Goal: Task Accomplishment & Management: Use online tool/utility

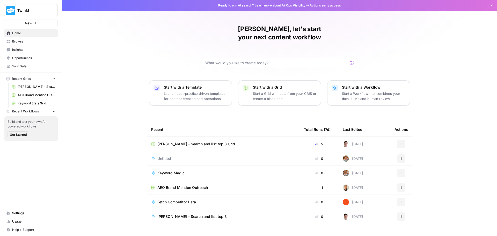
click at [180, 91] on p "Launch best-practice driven templates for content creation and operations" at bounding box center [196, 96] width 64 height 10
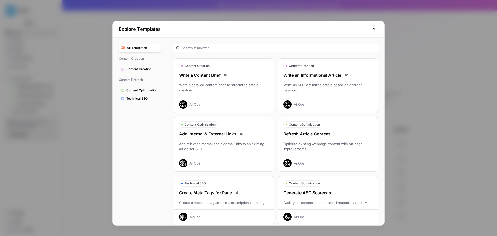
click at [407, 54] on div "Explore Templates All Templates Content Creation Content Creation Content Refre…" at bounding box center [248, 118] width 497 height 236
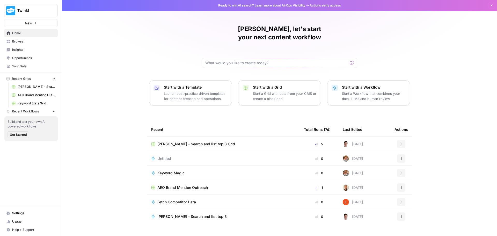
click at [364, 85] on p "Start with a Workflow" at bounding box center [374, 87] width 64 height 5
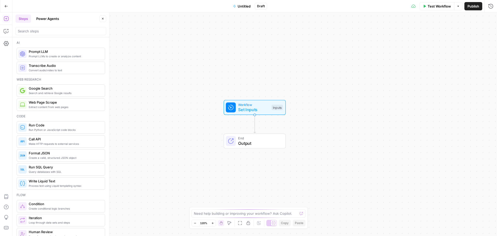
click at [7, 35] on div "Add Steps Copilot Settings AirOps Academy Help Give Feedback Shortcuts" at bounding box center [6, 123] width 12 height 223
click at [6, 28] on button "Copilot" at bounding box center [6, 31] width 8 height 8
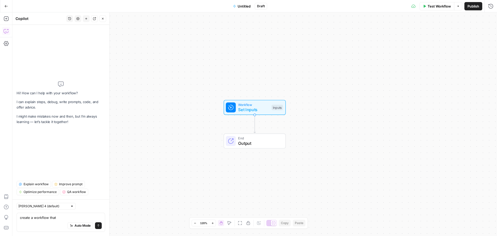
click at [58, 220] on div "Auto Mode Send" at bounding box center [61, 225] width 82 height 11
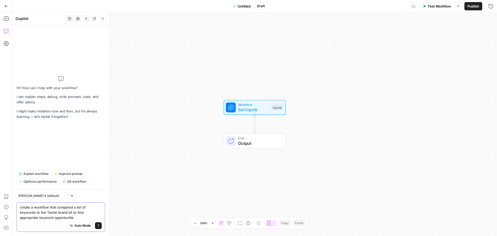
type textarea "create a workflow that compared a list of keywords to the Twinkl brand kit to f…"
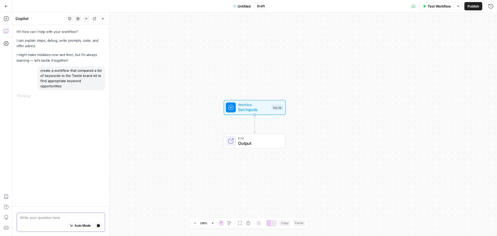
click at [74, 219] on textarea at bounding box center [61, 217] width 82 height 5
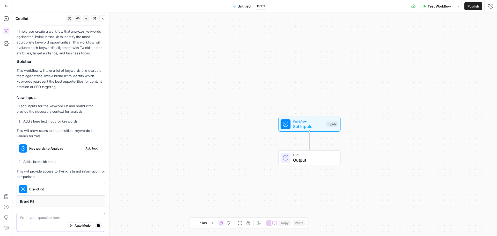
scroll to position [80, 0]
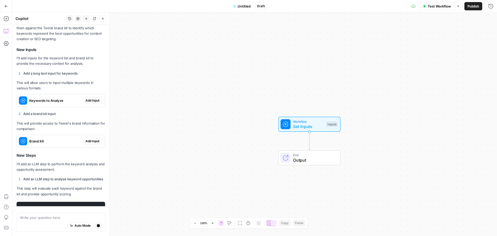
click at [92, 104] on div "I'll help you create a workflow that analyzes keywords against the Twinkl brand…" at bounding box center [61, 97] width 89 height 232
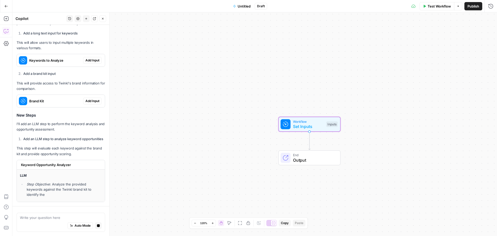
scroll to position [163, 0]
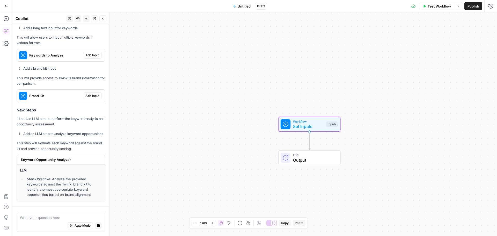
click at [96, 22] on header "Copilot History Settings New chat Detach Close" at bounding box center [60, 18] width 97 height 12
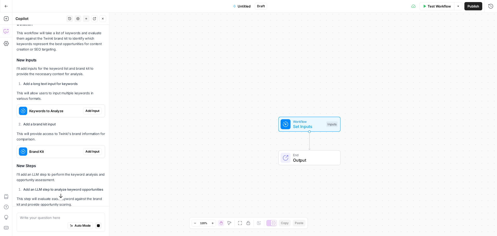
scroll to position [129, 0]
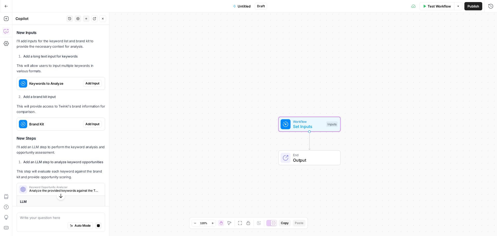
click at [87, 80] on button "Add Input" at bounding box center [92, 83] width 19 height 7
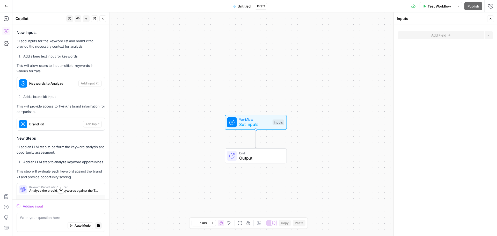
click at [268, 120] on span "Workflow" at bounding box center [254, 119] width 31 height 5
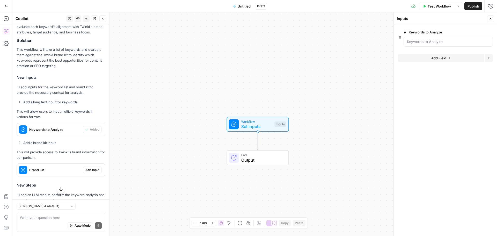
scroll to position [93, 0]
click at [89, 168] on span "Add Input" at bounding box center [92, 170] width 14 height 5
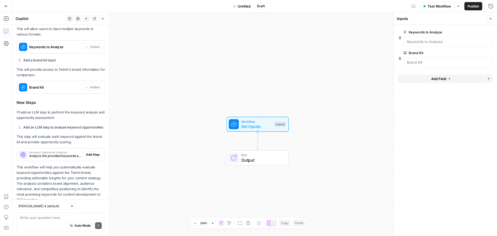
scroll to position [197, 0]
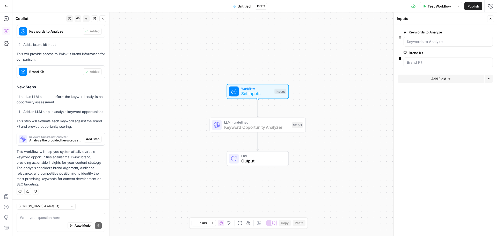
click at [89, 141] on span "Add Step" at bounding box center [92, 139] width 13 height 5
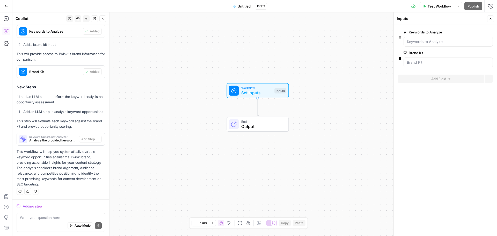
scroll to position [189, 0]
click at [458, 41] on Analyze "Keywords to Analyze" at bounding box center [448, 41] width 83 height 5
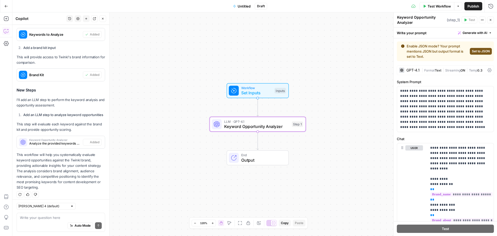
type textarea "Keyword Opportunity Analyzer"
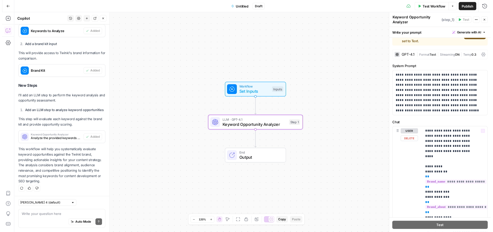
scroll to position [0, 0]
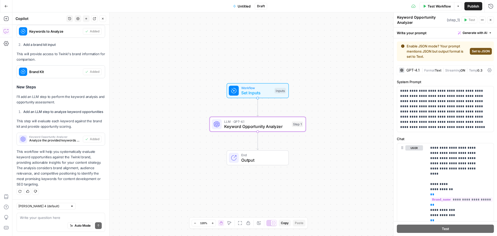
drag, startPoint x: 356, startPoint y: 96, endPoint x: 305, endPoint y: 101, distance: 51.2
click at [355, 96] on div "Workflow Set Inputs Inputs LLM · GPT-4.1 Keyword Opportunity Analyzer Step 1 En…" at bounding box center [254, 123] width 485 height 223
click at [246, 91] on span "Set Inputs" at bounding box center [256, 93] width 31 height 6
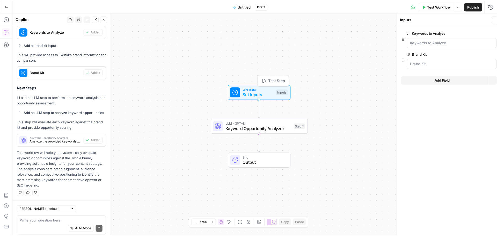
scroll to position [197, 0]
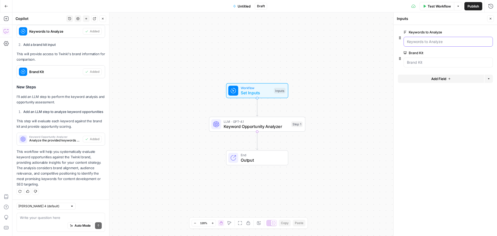
click at [427, 43] on Analyze "Keywords to Analyze" at bounding box center [448, 41] width 83 height 5
drag, startPoint x: 421, startPoint y: 40, endPoint x: 450, endPoint y: 41, distance: 28.8
click at [450, 41] on Analyze "Keywords to Analyze" at bounding box center [448, 41] width 83 height 5
drag, startPoint x: 450, startPoint y: 41, endPoint x: 453, endPoint y: 40, distance: 3.0
click at [453, 40] on Analyze "Keywords to Analyze" at bounding box center [448, 41] width 83 height 5
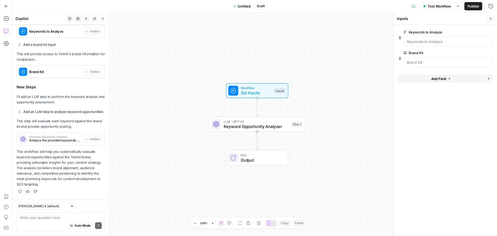
click at [474, 32] on span "edit field" at bounding box center [473, 32] width 11 height 4
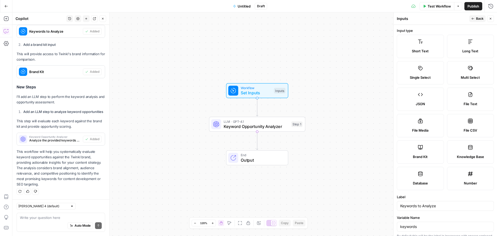
click at [454, 127] on label "File CSV" at bounding box center [470, 125] width 47 height 23
type input "educational gameslearning resourcesteaching materialsclassroom activities"
click at [454, 127] on label "File CSV" at bounding box center [470, 125] width 47 height 23
click at [469, 120] on icon at bounding box center [470, 120] width 5 height 5
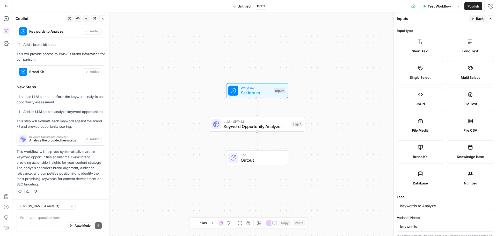
click at [469, 120] on icon at bounding box center [470, 120] width 5 height 5
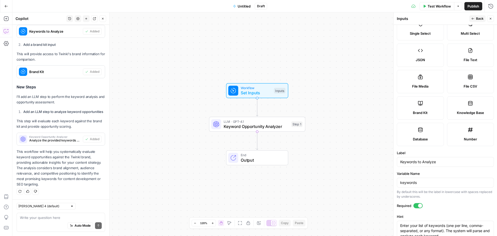
scroll to position [0, 0]
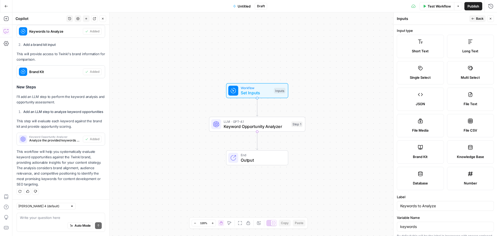
click at [475, 16] on button "Back" at bounding box center [477, 18] width 16 height 7
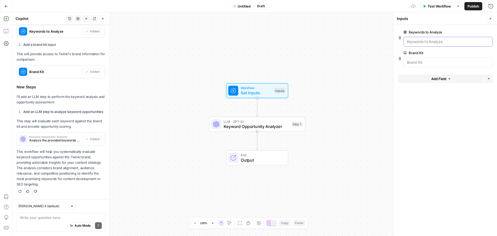
click at [433, 40] on Analyze "Keywords to Analyze" at bounding box center [448, 41] width 83 height 5
click at [468, 31] on span "edit field" at bounding box center [473, 32] width 11 height 4
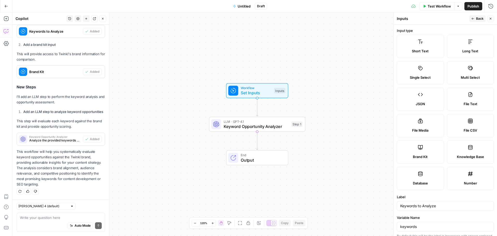
click at [471, 127] on label "File CSV" at bounding box center [470, 125] width 47 height 23
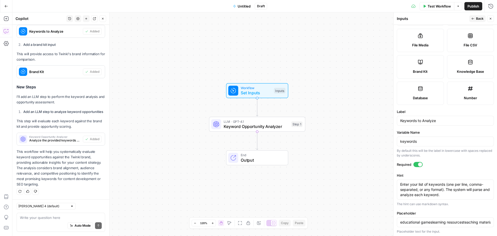
scroll to position [86, 0]
click at [423, 187] on textarea "Enter your list of keywords (one per line, comma-separated, or any format). The…" at bounding box center [445, 189] width 90 height 16
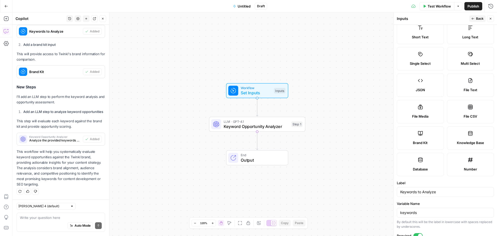
scroll to position [9, 0]
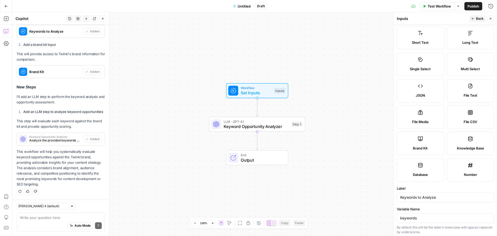
drag, startPoint x: 464, startPoint y: 90, endPoint x: 461, endPoint y: 90, distance: 3.1
click at [464, 90] on label "File Text" at bounding box center [470, 90] width 47 height 23
click at [461, 90] on label "File Text" at bounding box center [470, 90] width 47 height 23
click at [464, 123] on span "File CSV" at bounding box center [470, 121] width 13 height 5
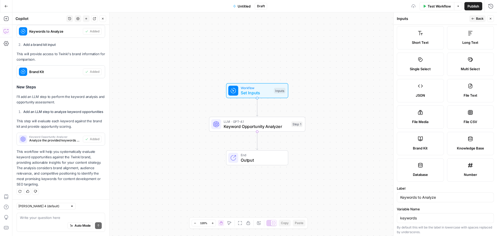
type input "educational gameslearning resourcesteaching materialsclassroom activities"
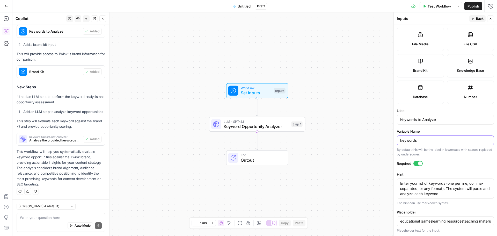
click at [401, 141] on input "keywords" at bounding box center [445, 140] width 90 height 5
type input "pkeywords"
type input "educational gameslearning resourcesteaching materialsclassroom activities"
type input "pakeywords"
type input "educational gameslearning resourcesteaching materialsclassroom activities"
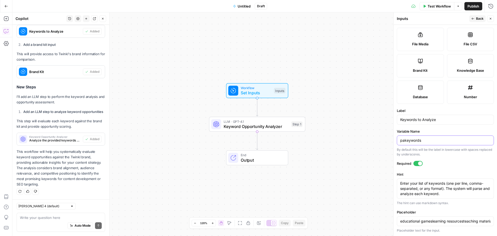
type input "parkeywords"
type input "educational gameslearning resourcesteaching materialsclassroom activities"
type input "parekeywords"
type input "educational gameslearning resourcesteaching materialsclassroom activities"
type input "parenkeywords"
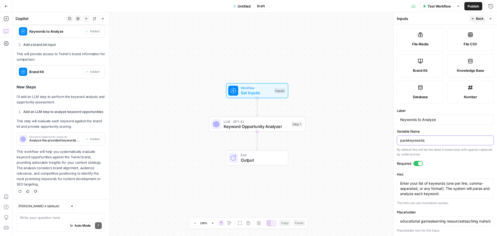
type input "educational gameslearning resourcesteaching materialsclassroom activities"
type input "parentkeywords"
type input "educational gameslearning resourcesteaching materialsclassroom activities"
type input "parent keywords"
type input "educational gameslearning resourcesteaching materialsclassroom activities"
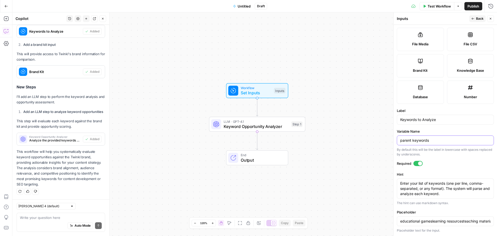
type input "parent ckeywords"
type input "educational gameslearning resourcesteaching materialsclassroom activities"
type input "parent cokeywords"
type input "educational gameslearning resourcesteaching materialsclassroom activities"
type input "parent comkeywords"
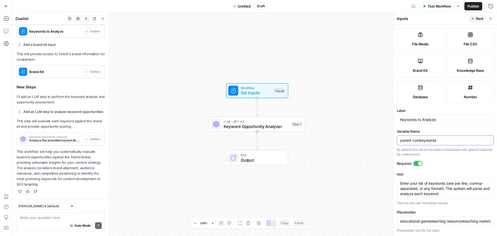
type input "educational gameslearning resourcesteaching materialsclassroom activities"
type input "parent compkeywords"
type input "educational gameslearning resourcesteaching materialsclassroom activities"
type input "parent compekeywords"
type input "educational gameslearning resourcesteaching materialsclassroom activities"
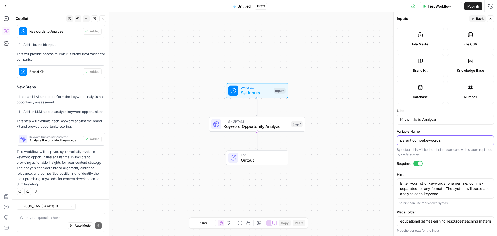
type input "parent competkeywords"
type input "educational gameslearning resourcesteaching materialsclassroom activities"
type input "parent competikeywords"
type input "educational gameslearning resourcesteaching materialsclassroom activities"
type input "parent competitkeywords"
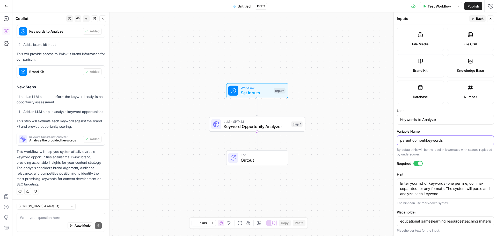
type input "educational gameslearning resourcesteaching materialsclassroom activities"
type input "parent competitokeywords"
type input "educational gameslearning resourcesteaching materialsclassroom activities"
type input "parent competitorkeywords"
type input "educational gameslearning resourcesteaching materialsclassroom activities"
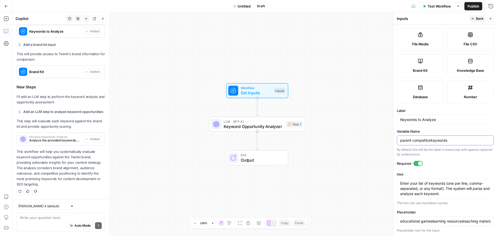
type input "parent competitor keywords"
type input "educational gameslearning resourcesteaching materialsclassroom activities"
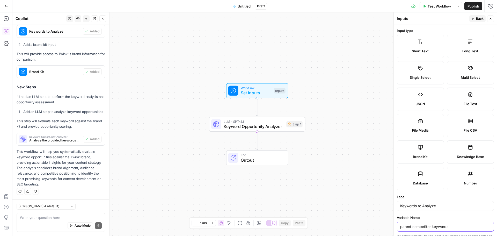
type input "parent competitor keywords"
click at [477, 19] on span "Back" at bounding box center [480, 18] width 8 height 5
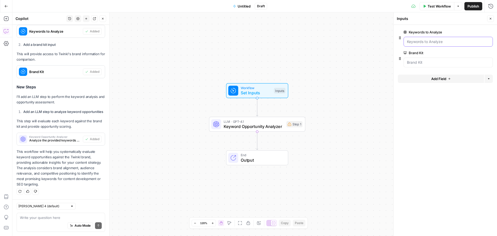
click at [460, 41] on Analyze "Keywords to Analyze" at bounding box center [448, 41] width 83 height 5
click at [462, 40] on Analyze "Keywords to Analyze" at bounding box center [448, 41] width 83 height 5
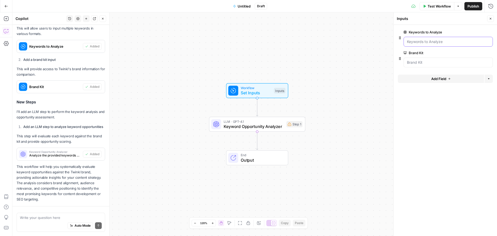
click at [400, 37] on icon "button" at bounding box center [400, 38] width 4 height 4
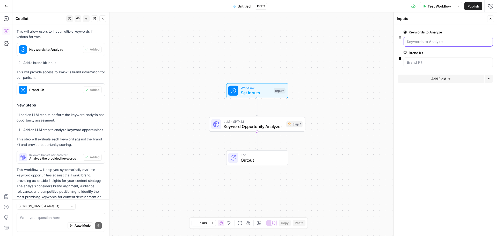
scroll to position [197, 0]
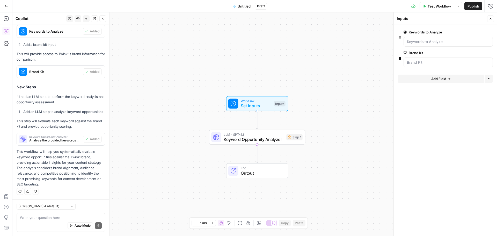
click at [433, 45] on div at bounding box center [448, 42] width 89 height 10
drag, startPoint x: 432, startPoint y: 44, endPoint x: 441, endPoint y: 42, distance: 8.7
click at [441, 42] on Analyze "Keywords to Analyze" at bounding box center [448, 41] width 83 height 5
click at [442, 40] on Analyze "Keywords to Analyze" at bounding box center [448, 41] width 83 height 5
click at [487, 78] on button "Options" at bounding box center [489, 79] width 8 height 8
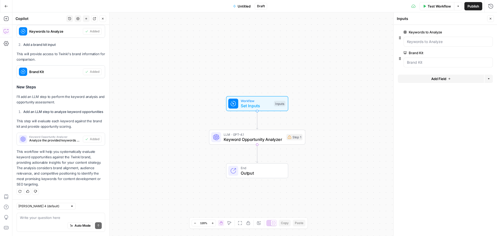
click at [445, 77] on span "Add Field" at bounding box center [438, 78] width 15 height 5
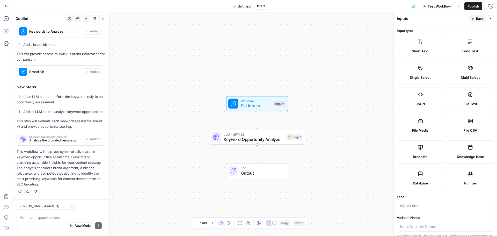
click at [464, 125] on label "File CSV" at bounding box center [470, 125] width 47 height 23
type textarea "Supports .csv file type"
click at [463, 124] on label "File CSV" at bounding box center [470, 125] width 47 height 23
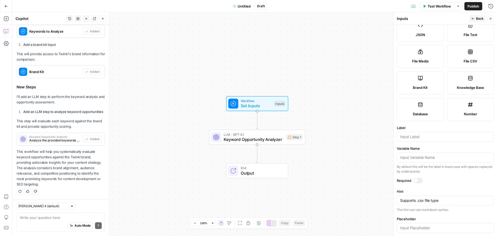
scroll to position [76, 0]
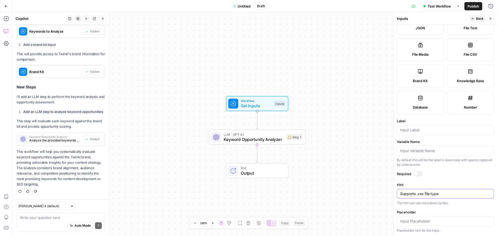
click at [412, 193] on textarea "Supports .csv file type" at bounding box center [445, 193] width 90 height 5
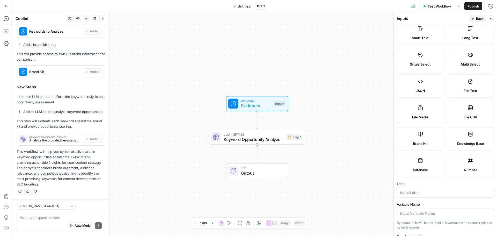
scroll to position [0, 0]
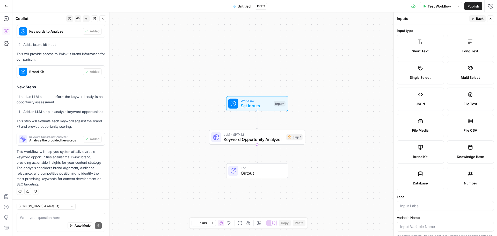
click at [478, 13] on header "Inputs Back Close" at bounding box center [445, 18] width 103 height 12
click at [481, 18] on span "Back" at bounding box center [480, 18] width 8 height 5
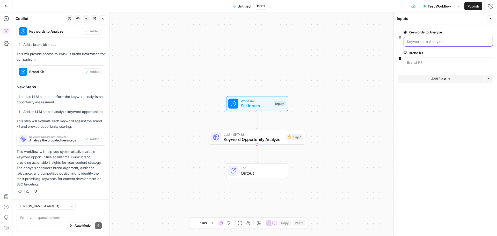
click at [439, 42] on Analyze "Keywords to Analyze" at bounding box center [448, 41] width 83 height 5
drag, startPoint x: 439, startPoint y: 42, endPoint x: 491, endPoint y: 45, distance: 51.6
click at [491, 45] on div at bounding box center [448, 42] width 89 height 10
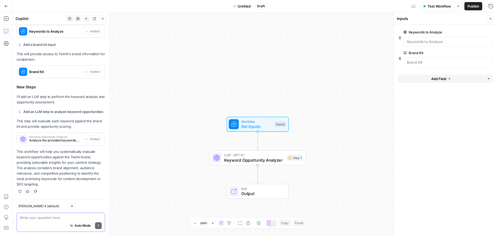
click at [34, 218] on textarea at bounding box center [61, 217] width 82 height 5
type textarea "add keywords to analysise:"
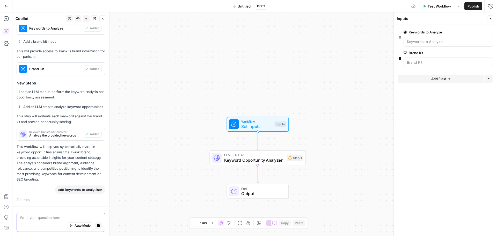
paste textarea "Keyword maths games prime numbers riddles for kids what is a prime number a pri…"
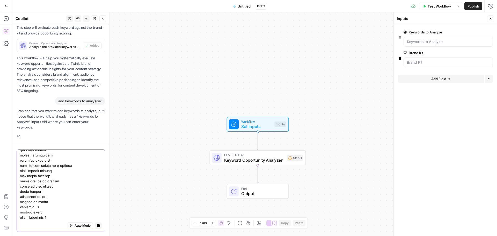
scroll to position [0, 0]
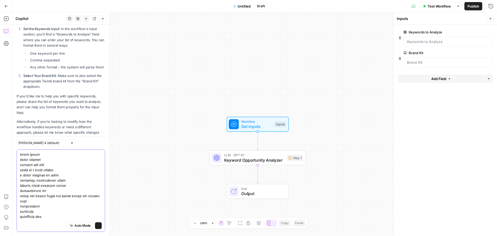
scroll to position [429, 0]
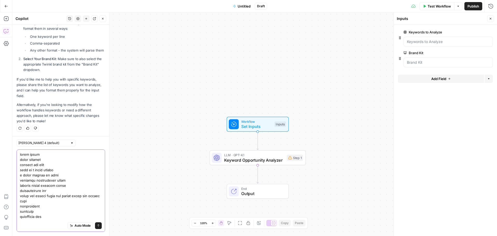
type textarea "maths games prime numbers riddles for kids what is a prime number a prime numbe…"
click at [97, 225] on icon "submit" at bounding box center [98, 225] width 2 height 3
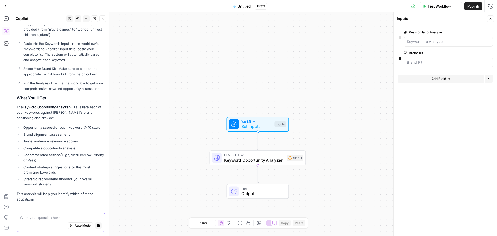
scroll to position [28299, 0]
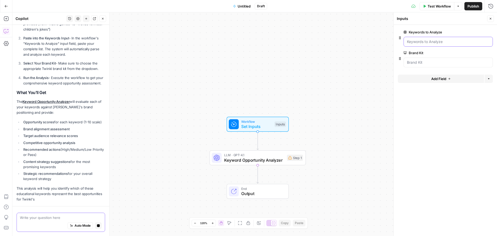
click at [408, 43] on Analyze "Keywords to Analyze" at bounding box center [448, 41] width 83 height 5
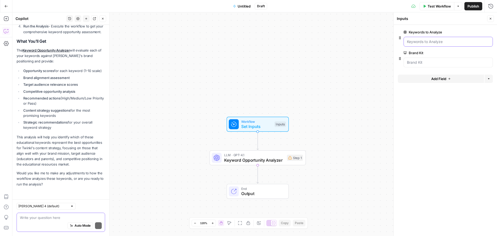
scroll to position [28362, 0]
drag, startPoint x: 408, startPoint y: 43, endPoint x: 447, endPoint y: 41, distance: 38.9
click at [447, 41] on Analyze "Keywords to Analyze" at bounding box center [448, 41] width 83 height 5
click at [448, 41] on Analyze "Keywords to Analyze" at bounding box center [448, 41] width 83 height 5
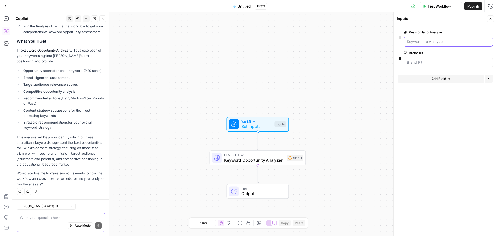
click at [448, 41] on Analyze "Keywords to Analyze" at bounding box center [448, 41] width 83 height 5
click at [256, 157] on span "Keyword Opportunity Analyzer" at bounding box center [254, 160] width 60 height 6
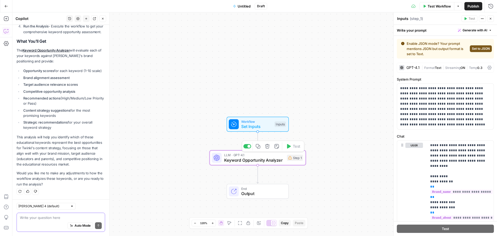
type textarea "Keyword Opportunity Analyzer"
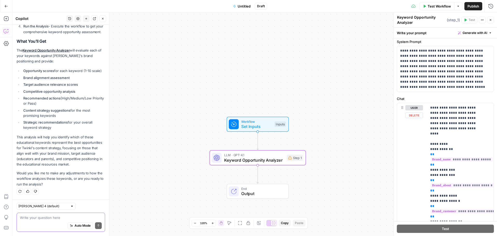
scroll to position [0, 0]
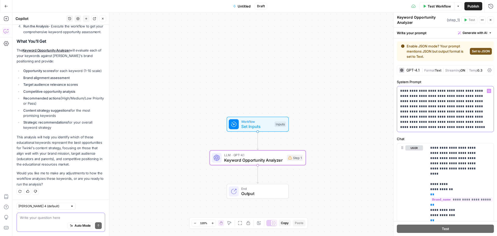
click at [413, 99] on p "**********" at bounding box center [443, 108] width 86 height 41
click at [412, 126] on p "**********" at bounding box center [443, 108] width 86 height 41
click at [425, 128] on p "**********" at bounding box center [443, 108] width 86 height 41
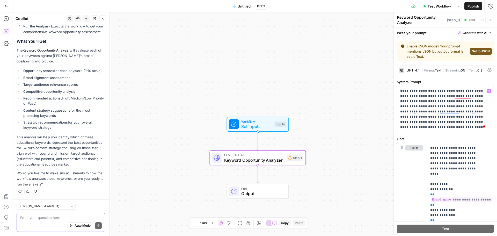
click at [427, 71] on span "Format" at bounding box center [429, 70] width 11 height 4
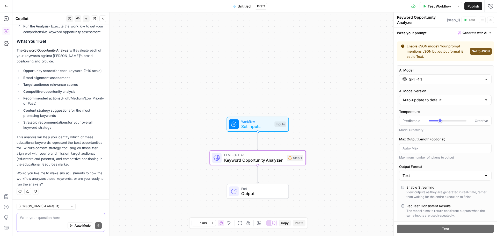
click at [412, 145] on div at bounding box center [445, 148] width 92 height 10
click at [240, 193] on div "End Output" at bounding box center [257, 191] width 57 height 11
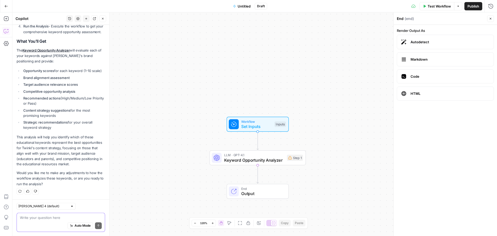
scroll to position [28362, 0]
click at [250, 161] on span "Keyword Opportunity Analyzer" at bounding box center [254, 160] width 60 height 6
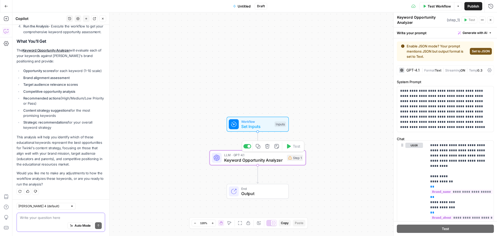
type textarea "Keyword Opportunity Analyzer"
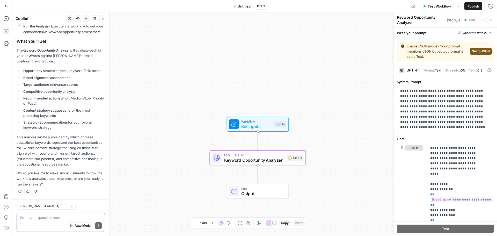
click at [487, 71] on icon at bounding box center [489, 70] width 4 height 4
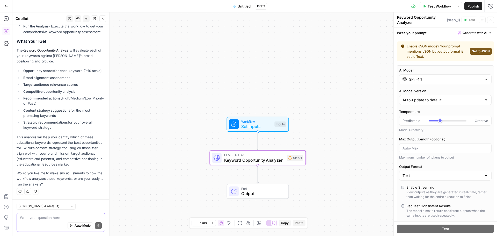
scroll to position [155, 0]
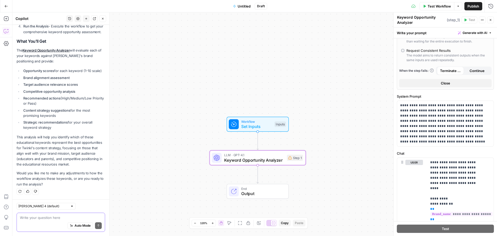
click at [368, 83] on div "Workflow Set Inputs Inputs LLM · GPT-4.1 Keyword Opportunity Analyzer Step 1 En…" at bounding box center [254, 123] width 485 height 223
click at [411, 17] on textarea "Keyword Opportunity Analyzer" at bounding box center [421, 20] width 48 height 10
click at [245, 128] on span "Set Inputs" at bounding box center [256, 126] width 31 height 6
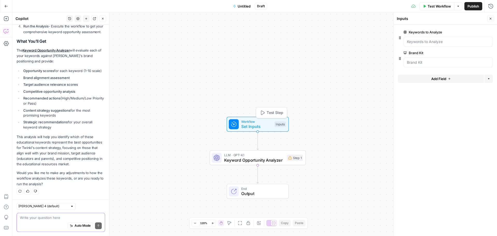
scroll to position [28362, 0]
click at [438, 42] on Analyze "Keywords to Analyze" at bounding box center [448, 41] width 83 height 5
click at [400, 38] on icon "button" at bounding box center [400, 38] width 4 height 4
click at [417, 61] on Kit "Brand Kit" at bounding box center [448, 62] width 83 height 5
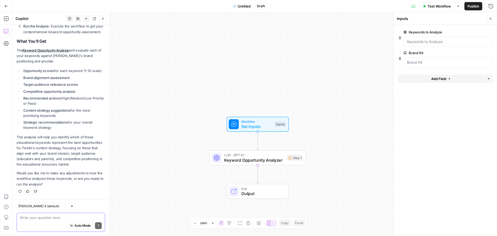
click at [447, 80] on button "Add Field" at bounding box center [441, 79] width 86 height 8
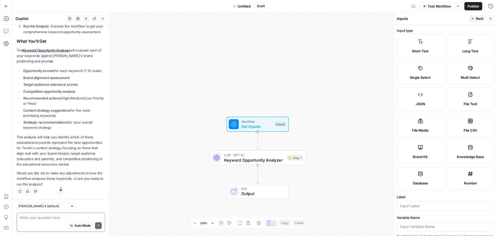
scroll to position [28259, 0]
click at [251, 162] on span "Keyword Opportunity Analyzer" at bounding box center [254, 160] width 60 height 6
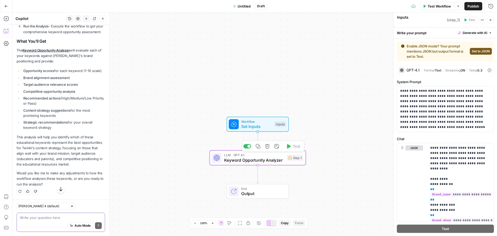
type textarea "Keyword Opportunity Analyzer"
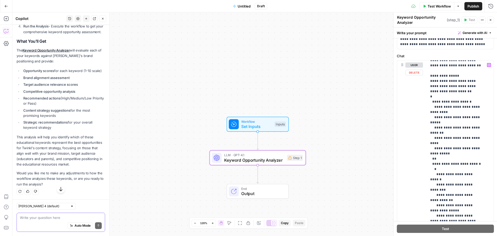
scroll to position [440, 0]
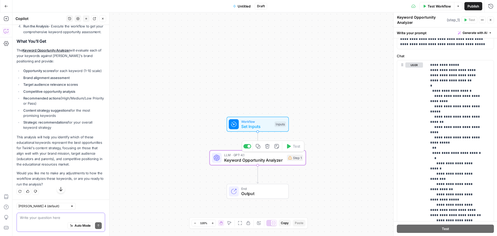
click at [268, 147] on icon "button" at bounding box center [267, 146] width 4 height 4
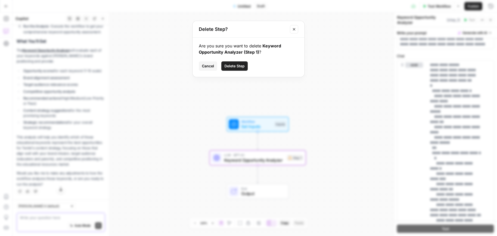
click at [237, 65] on span "Delete Step" at bounding box center [234, 65] width 20 height 5
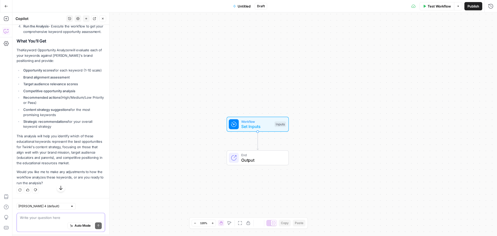
scroll to position [28275, 0]
click at [260, 122] on span "Workflow" at bounding box center [256, 121] width 31 height 5
drag, startPoint x: 489, startPoint y: 17, endPoint x: 212, endPoint y: 164, distance: 313.1
click at [488, 17] on button "Close" at bounding box center [490, 18] width 7 height 7
click at [262, 123] on span "Set Inputs" at bounding box center [256, 126] width 31 height 6
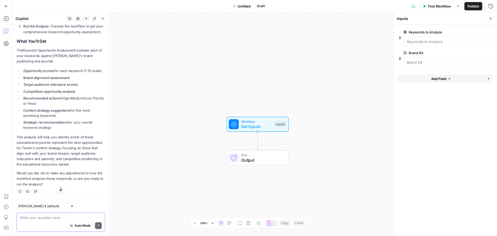
click at [437, 45] on div at bounding box center [448, 42] width 89 height 10
click at [435, 43] on Analyze "Keywords to Analyze" at bounding box center [448, 41] width 83 height 5
click at [476, 34] on span "edit field" at bounding box center [473, 32] width 11 height 4
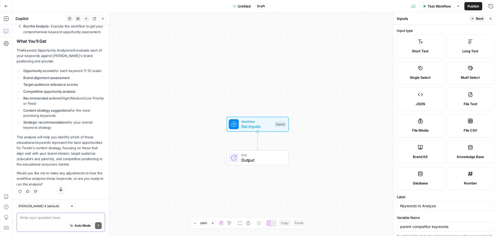
click at [473, 92] on label "File Text" at bounding box center [470, 98] width 47 height 23
type input "educational gameslearning resourcesteaching materialsclassroom activities"
click at [475, 18] on button "Back" at bounding box center [477, 18] width 16 height 7
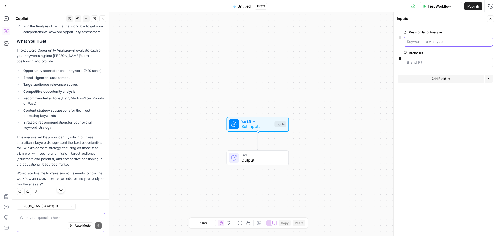
click at [426, 40] on Analyze "Keywords to Analyze" at bounding box center [448, 41] width 83 height 5
click at [489, 31] on icon "button" at bounding box center [489, 32] width 3 height 3
click at [432, 36] on span "Add Field" at bounding box center [438, 35] width 15 height 5
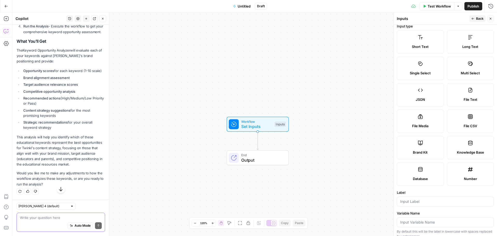
scroll to position [0, 0]
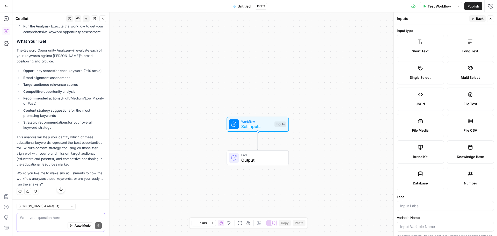
click at [465, 124] on label "File CSV" at bounding box center [470, 125] width 47 height 23
type textarea "Supports .csv file type"
click at [465, 124] on label "File CSV" at bounding box center [470, 125] width 47 height 23
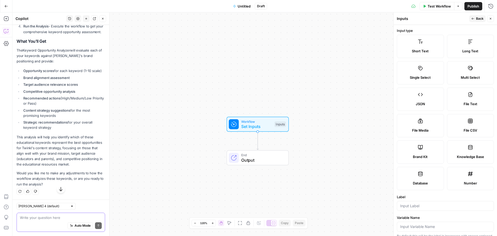
click at [478, 16] on span "Back" at bounding box center [480, 18] width 8 height 5
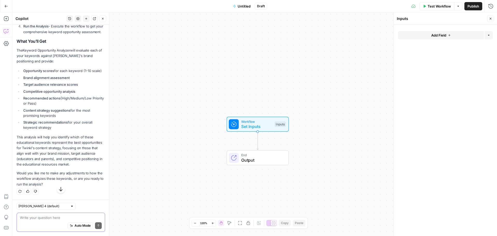
scroll to position [28267, 0]
click at [467, 33] on button "Add Field" at bounding box center [441, 35] width 86 height 8
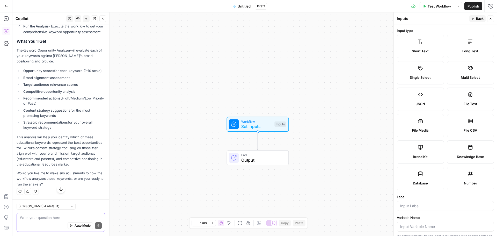
click at [461, 123] on label "File CSV" at bounding box center [470, 125] width 47 height 23
type textarea "Supports .csv file type"
click at [461, 123] on label "File CSV" at bounding box center [470, 125] width 47 height 23
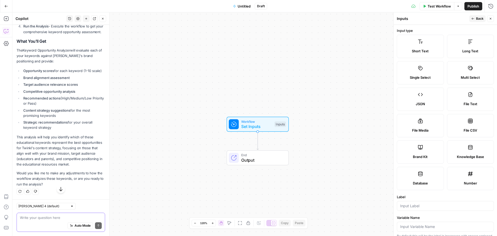
click at [468, 120] on icon at bounding box center [470, 120] width 5 height 5
click at [466, 130] on span "File CSV" at bounding box center [470, 130] width 13 height 5
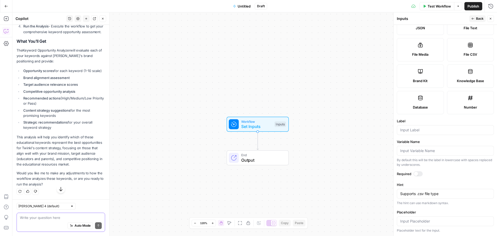
click at [416, 172] on div at bounding box center [416, 174] width 4 height 4
click at [421, 196] on div "Supports .csv file type Supports .csv file type" at bounding box center [445, 194] width 97 height 10
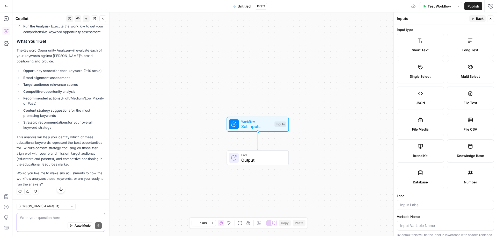
scroll to position [0, 0]
click at [490, 19] on icon "button" at bounding box center [491, 19] width 2 height 2
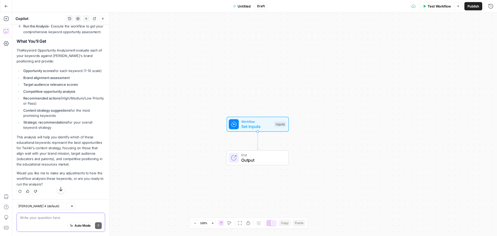
click at [256, 122] on span "Workflow" at bounding box center [256, 121] width 31 height 5
click at [4, 4] on icon "button" at bounding box center [6, 6] width 4 height 4
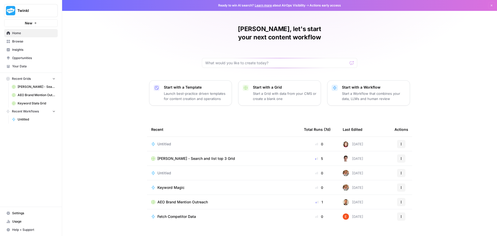
click at [399, 137] on td "Actions" at bounding box center [401, 144] width 22 height 14
click at [400, 142] on icon "button" at bounding box center [401, 143] width 3 height 3
drag, startPoint x: 414, startPoint y: 160, endPoint x: 415, endPoint y: 157, distance: 3.4
click at [415, 157] on span "Delete" at bounding box center [425, 159] width 41 height 5
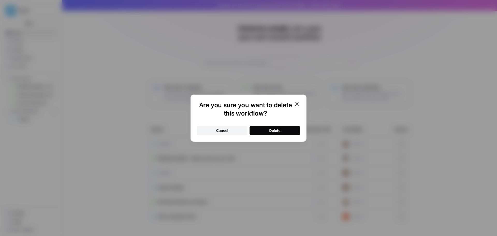
drag, startPoint x: 265, startPoint y: 134, endPoint x: 272, endPoint y: 125, distance: 11.7
click at [265, 133] on button "Delete" at bounding box center [275, 130] width 50 height 9
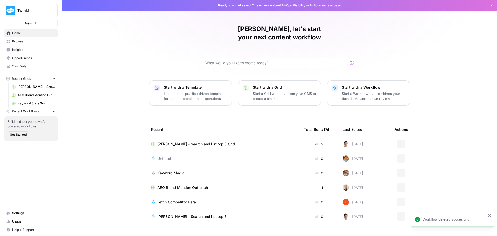
click at [343, 91] on p "Start a Workflow that combines your data, LLMs and human review" at bounding box center [374, 96] width 64 height 10
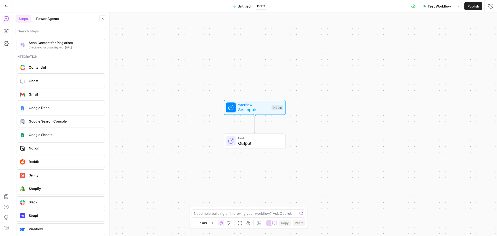
scroll to position [878, 0]
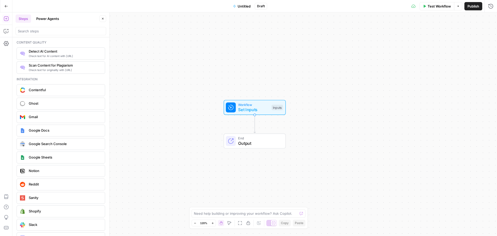
click at [63, 154] on div "Google Sheets" at bounding box center [60, 157] width 84 height 8
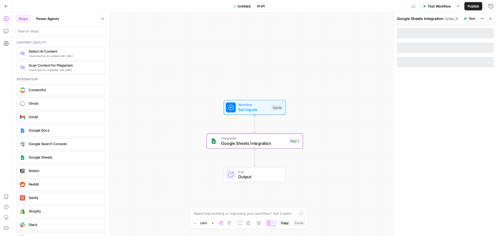
click at [34, 158] on span "Google Sheets" at bounding box center [65, 157] width 72 height 5
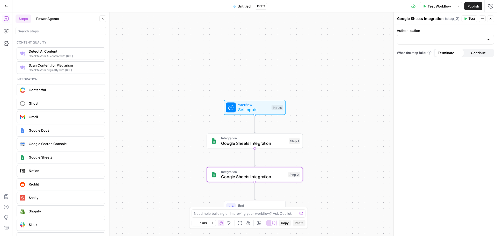
click at [268, 145] on span "Google Sheets Integration" at bounding box center [253, 143] width 65 height 6
click at [434, 35] on div at bounding box center [445, 40] width 97 height 10
click at [434, 40] on input "Authentication" at bounding box center [442, 39] width 84 height 5
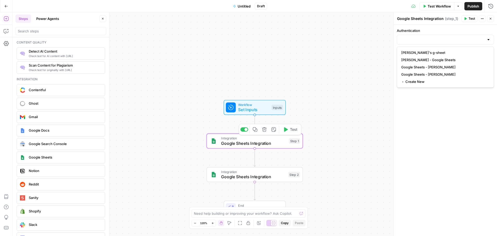
click at [264, 131] on icon "button" at bounding box center [264, 129] width 4 height 4
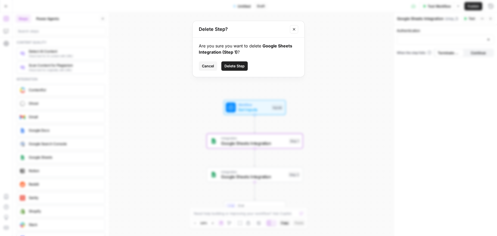
click at [239, 68] on span "Delete Step" at bounding box center [234, 65] width 20 height 5
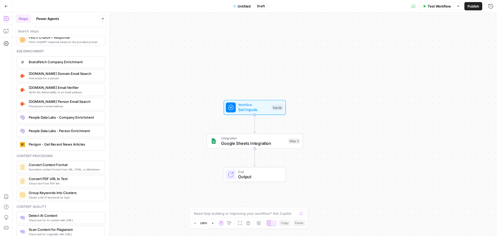
scroll to position [697, 0]
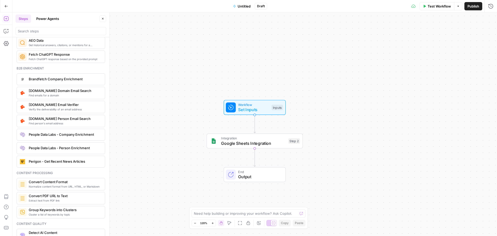
click at [51, 34] on div at bounding box center [61, 31] width 91 height 8
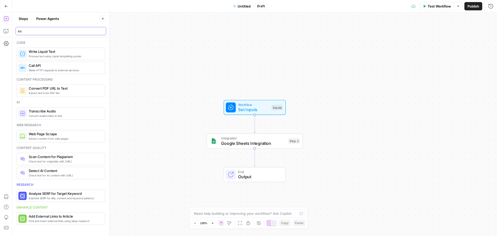
scroll to position [0, 0]
type input "e"
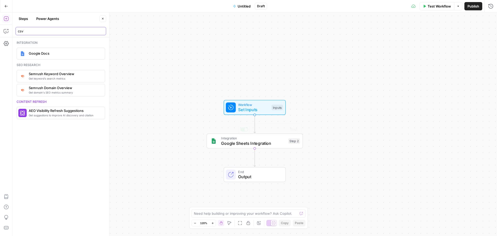
type input "csv"
click at [234, 145] on span "Google Sheets Integration" at bounding box center [253, 143] width 65 height 6
click at [464, 35] on div at bounding box center [445, 40] width 97 height 10
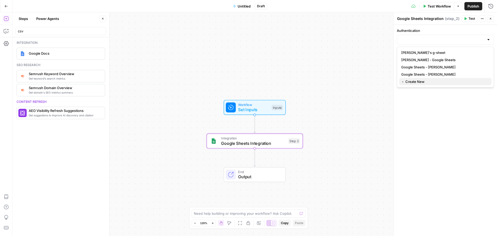
click at [405, 84] on button "﹢ Create New" at bounding box center [445, 81] width 92 height 7
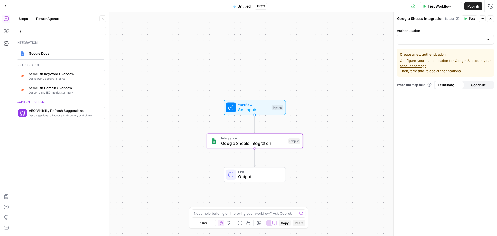
click at [366, 121] on div "Workflow Set Inputs Inputs Integration Google Sheets Integration Step 2 End Out…" at bounding box center [254, 123] width 485 height 223
click at [3, 31] on button "Copilot" at bounding box center [6, 31] width 8 height 8
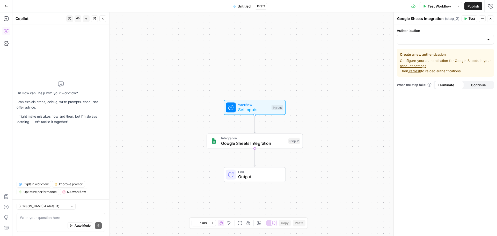
click at [46, 219] on textarea at bounding box center [61, 217] width 82 height 5
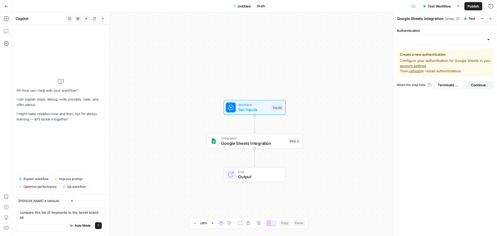
type textarea "compare this list of keywords to the twinkl brand kit:"
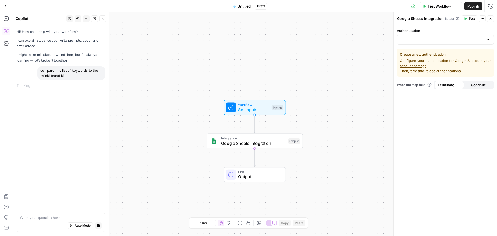
type textarea "Keyword maths games prime numbers riddles for kids what is a prime number a pri…"
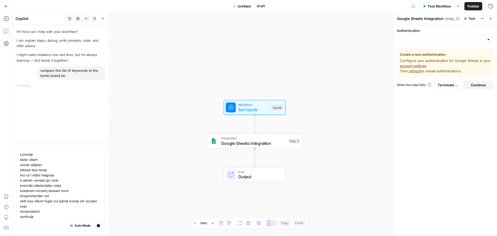
scroll to position [25438, 0]
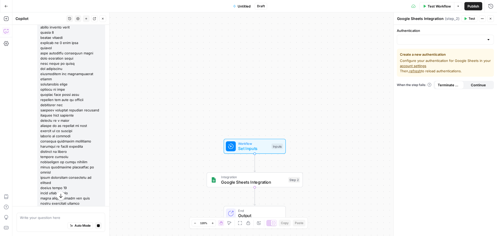
scroll to position [24862, 0]
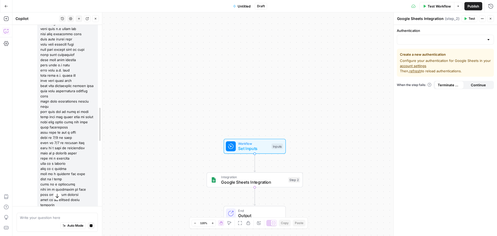
drag, startPoint x: 106, startPoint y: 207, endPoint x: 92, endPoint y: 145, distance: 62.8
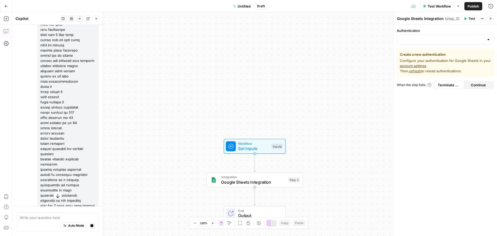
scroll to position [23676, 0]
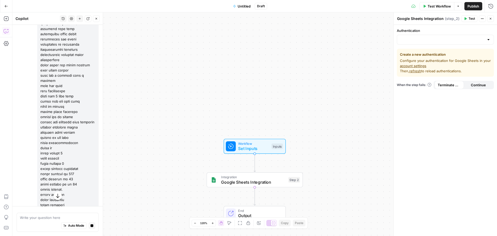
click at [48, 221] on div "Auto Mode Stop generating" at bounding box center [57, 225] width 75 height 11
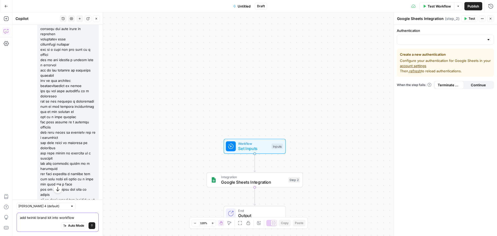
type textarea "add twinkl brand kit into workflow"
click at [56, 189] on icon "button" at bounding box center [57, 189] width 3 height 4
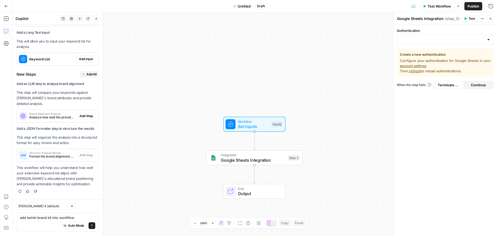
scroll to position [29873, 0]
click at [86, 77] on span "Add All" at bounding box center [91, 74] width 10 height 5
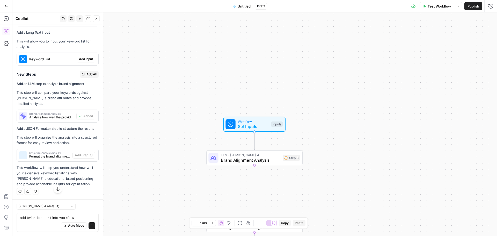
click at [247, 224] on span "Google Sheets Integration" at bounding box center [253, 227] width 65 height 6
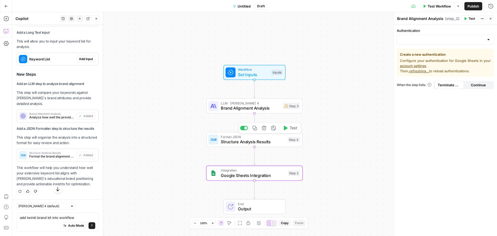
type textarea "Google Sheets Integration"
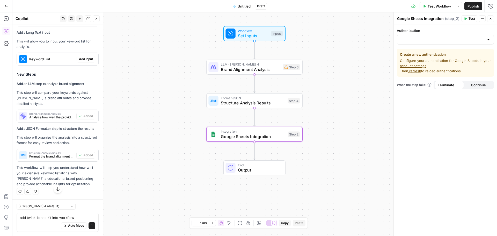
click at [259, 132] on span "Integration" at bounding box center [253, 131] width 65 height 5
click at [264, 123] on icon "button" at bounding box center [264, 122] width 5 height 5
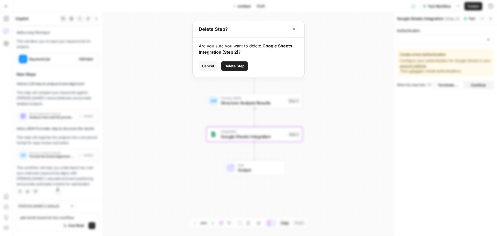
click at [232, 59] on div "Are you sure you want to delete Google Sheets Integration (Step 2) ? Cancel Del…" at bounding box center [249, 57] width 112 height 39
click at [243, 63] on button "Delete Step" at bounding box center [234, 65] width 26 height 9
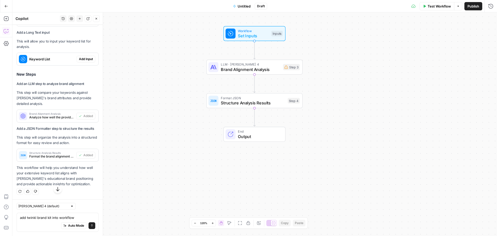
scroll to position [29846, 0]
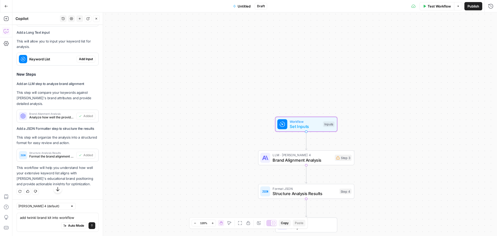
click at [85, 22] on span "Add Input" at bounding box center [86, 20] width 14 height 5
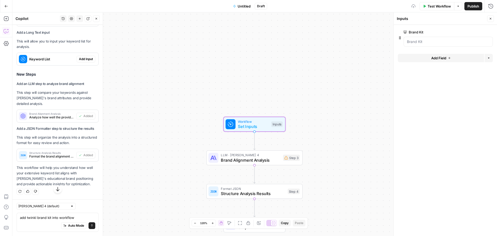
click at [83, 61] on span "Add Input" at bounding box center [86, 59] width 14 height 5
click at [430, 62] on List "Keyword List" at bounding box center [448, 62] width 83 height 5
click at [430, 63] on List "Keyword List" at bounding box center [448, 62] width 83 height 5
drag, startPoint x: 429, startPoint y: 63, endPoint x: 404, endPoint y: 54, distance: 27.3
click at [404, 54] on icon at bounding box center [405, 52] width 3 height 3
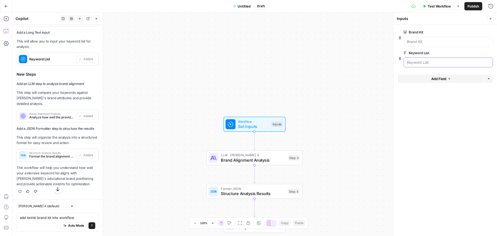
click at [407, 60] on List "Keyword List" at bounding box center [448, 62] width 83 height 5
click at [404, 54] on icon at bounding box center [405, 52] width 3 height 3
click at [407, 60] on List "Keyword List" at bounding box center [448, 62] width 83 height 5
click at [404, 53] on icon at bounding box center [405, 52] width 3 height 3
click at [407, 60] on List "Keyword List" at bounding box center [448, 62] width 83 height 5
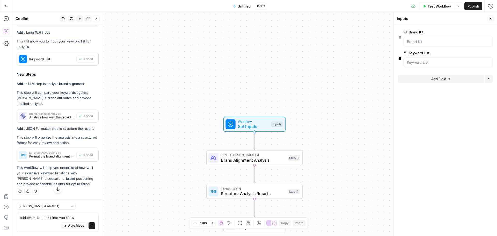
click at [417, 37] on div at bounding box center [448, 42] width 89 height 10
click at [47, 218] on textarea "add twinkl brand kit into workflow" at bounding box center [57, 217] width 75 height 5
click at [73, 218] on textarea "add twinkl brand kit into workflow" at bounding box center [57, 217] width 75 height 5
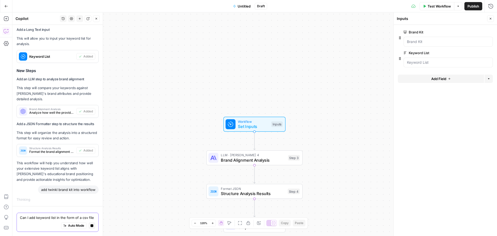
scroll to position [29936, 0]
type textarea "Can I add keyword list in the form of a csv file?"
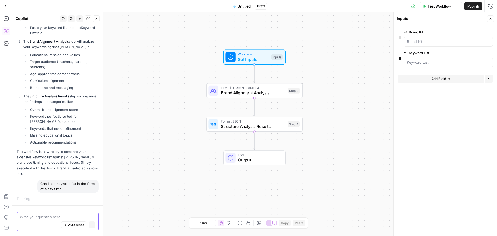
scroll to position [30203, 0]
click at [427, 43] on Kit "Brand Kit" at bounding box center [448, 41] width 83 height 5
click at [410, 31] on label "Brand Kit" at bounding box center [434, 32] width 60 height 5
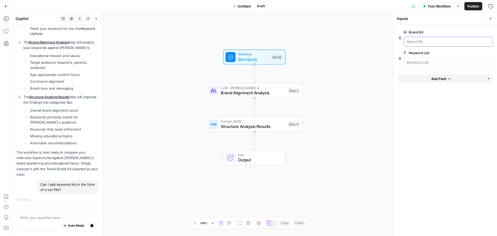
click at [410, 39] on Kit "Brand Kit" at bounding box center [448, 41] width 83 height 5
click at [405, 32] on icon at bounding box center [405, 32] width 3 height 3
click at [407, 39] on Kit "Brand Kit" at bounding box center [448, 41] width 83 height 5
click at [405, 32] on icon at bounding box center [405, 32] width 3 height 3
click at [407, 39] on Kit "Brand Kit" at bounding box center [448, 41] width 83 height 5
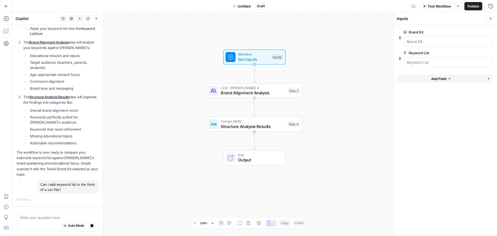
click at [405, 32] on icon at bounding box center [405, 32] width 3 height 3
click at [407, 39] on Kit "Brand Kit" at bounding box center [448, 41] width 83 height 5
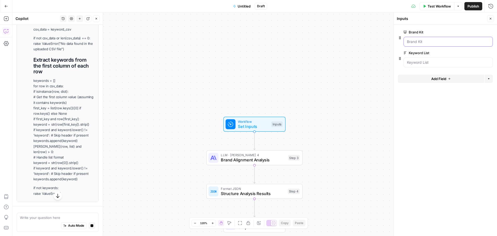
scroll to position [30312, 0]
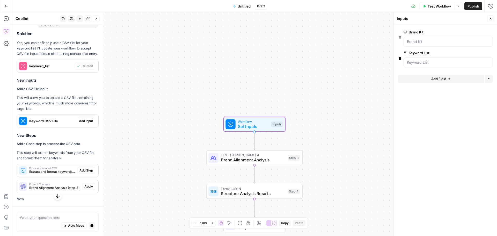
click at [83, 123] on span "Add Input" at bounding box center [86, 121] width 14 height 5
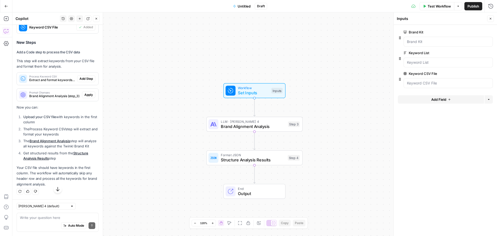
scroll to position [30487, 0]
click at [84, 98] on button "Apply" at bounding box center [88, 94] width 13 height 7
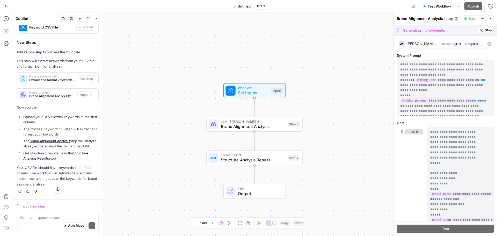
scroll to position [30478, 0]
click at [258, 124] on span "Brand Alignment Analysis" at bounding box center [253, 126] width 65 height 6
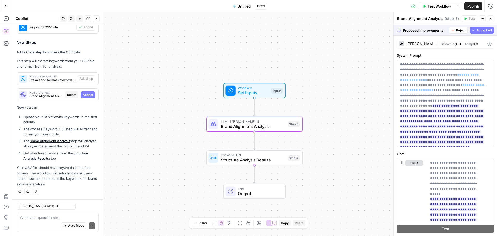
click at [83, 92] on span "Accept" at bounding box center [88, 94] width 11 height 5
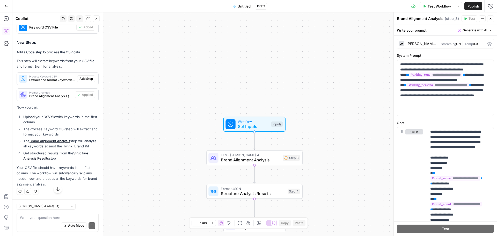
scroll to position [30416, 0]
click at [43, 30] on span "Keyword CSV File" at bounding box center [51, 27] width 45 height 5
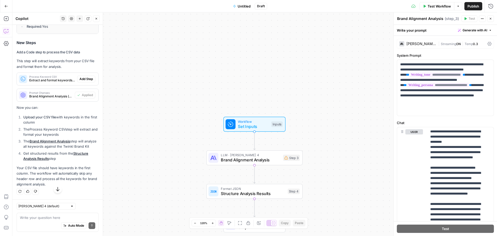
scroll to position [30520, 0]
click at [62, 83] on span "Extract and format keywords from the uploaded CSV file for brand analysis" at bounding box center [52, 80] width 46 height 5
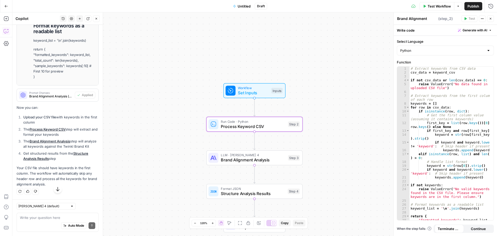
type textarea "Process Keyword CSV"
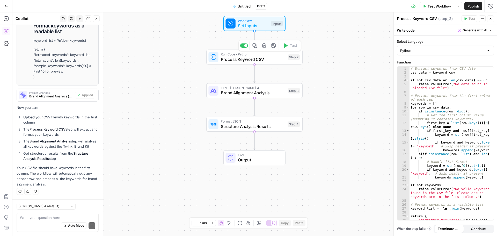
click at [247, 60] on span "Process Keyword CSV" at bounding box center [253, 59] width 65 height 6
click at [246, 59] on span "Process Keyword CSV" at bounding box center [253, 59] width 65 height 6
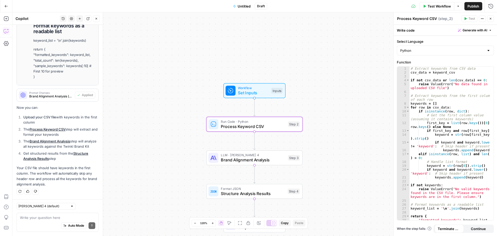
click at [51, 127] on link "Process Keyword CSV" at bounding box center [48, 129] width 36 height 4
click at [240, 91] on span "Set Inputs" at bounding box center [253, 93] width 31 height 6
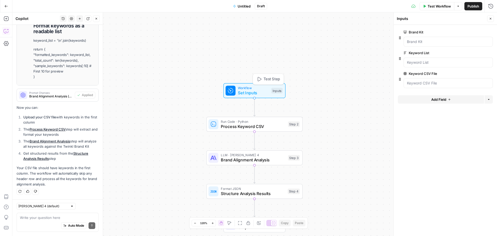
scroll to position [30926, 0]
click at [420, 85] on File "Keyword CSV File" at bounding box center [448, 83] width 83 height 5
drag, startPoint x: 418, startPoint y: 84, endPoint x: 477, endPoint y: 82, distance: 59.4
click at [482, 82] on File "Keyword CSV File" at bounding box center [448, 83] width 83 height 5
click at [404, 73] on icon at bounding box center [405, 73] width 3 height 3
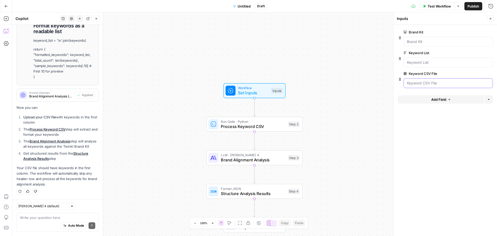
click at [407, 81] on File "Keyword CSV File" at bounding box center [448, 83] width 83 height 5
click at [404, 73] on icon at bounding box center [405, 73] width 3 height 3
click at [407, 81] on File "Keyword CSV File" at bounding box center [448, 83] width 83 height 5
click at [437, 86] on div at bounding box center [448, 83] width 89 height 10
click at [435, 86] on div at bounding box center [448, 83] width 89 height 10
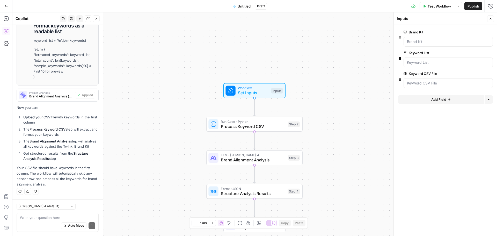
drag, startPoint x: 435, startPoint y: 86, endPoint x: 445, endPoint y: 79, distance: 11.5
click at [445, 79] on div at bounding box center [448, 83] width 89 height 10
click at [444, 80] on div at bounding box center [448, 83] width 89 height 10
drag, startPoint x: 427, startPoint y: 84, endPoint x: 470, endPoint y: 76, distance: 43.8
click at [470, 76] on button "edit field" at bounding box center [476, 73] width 20 height 6
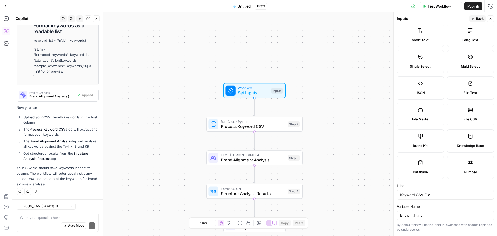
scroll to position [0, 0]
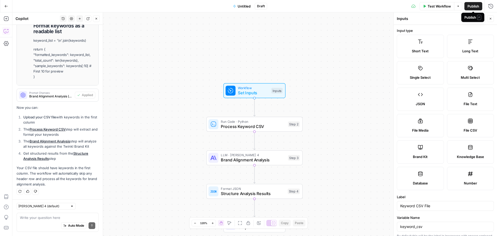
click at [473, 17] on div "Publish P" at bounding box center [472, 17] width 17 height 5
click at [375, 25] on div "Workflow Set Inputs Inputs Run Code · Python Process Keyword CSV Step 2 LLM · […" at bounding box center [254, 123] width 485 height 223
click at [474, 16] on button "Back" at bounding box center [477, 18] width 16 height 7
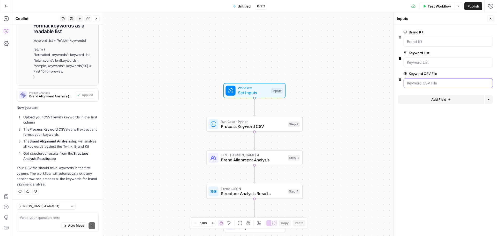
click at [416, 85] on File "Keyword CSV File" at bounding box center [448, 83] width 83 height 5
drag, startPoint x: 416, startPoint y: 85, endPoint x: 474, endPoint y: 113, distance: 64.7
click at [474, 113] on form "Brand Kit edit field Delete group Keyword List edit field Delete group Keyword …" at bounding box center [445, 130] width 103 height 211
click at [400, 79] on icon "button" at bounding box center [400, 79] width 4 height 4
drag, startPoint x: 400, startPoint y: 79, endPoint x: 399, endPoint y: 51, distance: 28.0
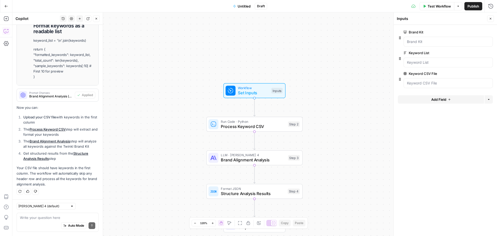
click at [399, 51] on div "Keyword List edit field Delete group" at bounding box center [445, 60] width 95 height 21
click at [399, 46] on div "Brand Kit edit field Delete group" at bounding box center [445, 39] width 95 height 21
click at [397, 58] on form "Brand Kit edit field Delete group Keyword List edit field Delete group Keyword …" at bounding box center [445, 130] width 103 height 211
click at [410, 61] on List "Keyword List" at bounding box center [448, 62] width 83 height 5
click at [409, 62] on List "Keyword List" at bounding box center [448, 62] width 83 height 5
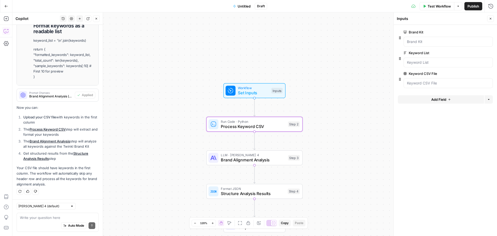
click at [45, 127] on link "Process Keyword CSV" at bounding box center [48, 129] width 36 height 4
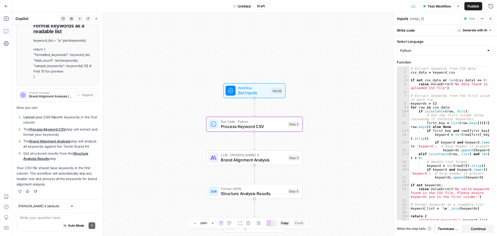
type textarea "Process Keyword CSV"
click at [240, 91] on span "Set Inputs" at bounding box center [253, 93] width 31 height 6
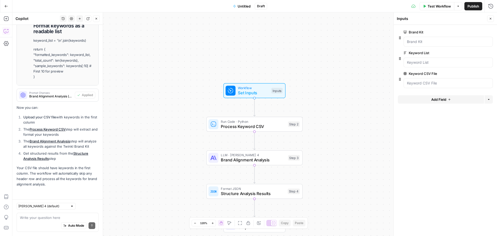
scroll to position [30926, 0]
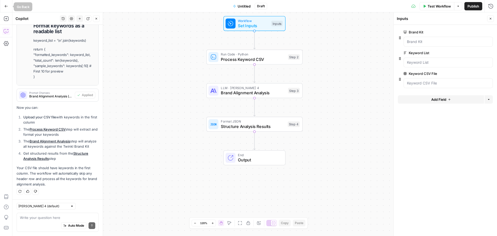
click at [8, 4] on icon "button" at bounding box center [6, 6] width 4 height 4
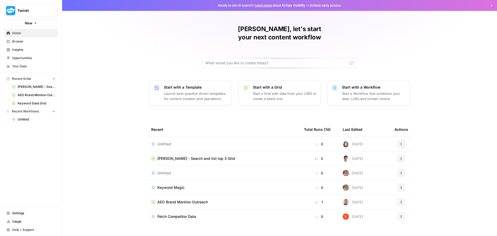
click at [26, 67] on span "Your Data" at bounding box center [33, 66] width 43 height 5
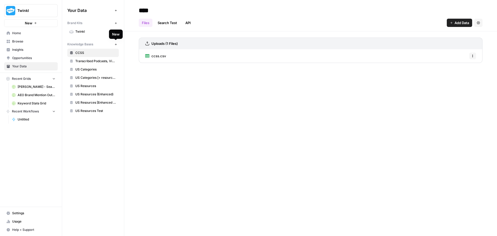
click at [116, 46] on icon "button" at bounding box center [115, 44] width 3 height 3
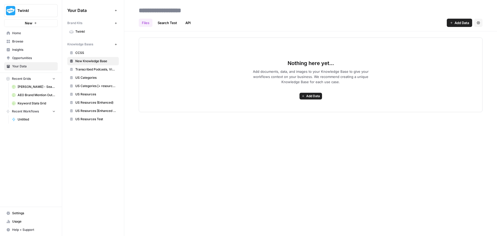
click at [312, 95] on span "Add Data" at bounding box center [313, 96] width 14 height 5
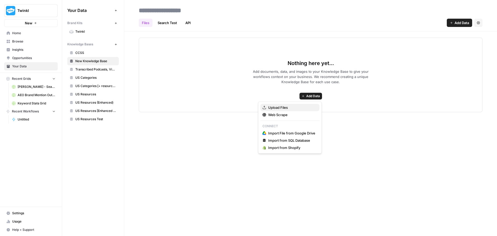
click at [270, 106] on span "Upload Files" at bounding box center [291, 107] width 47 height 5
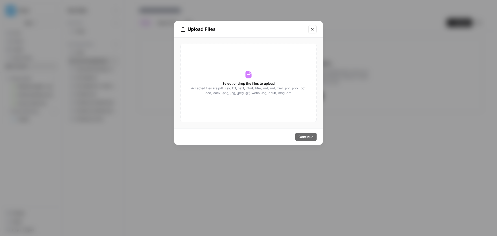
click at [275, 85] on div "Select or drop the files to upload Accepted files are .pdf, .csv, .txt, .text, …" at bounding box center [248, 83] width 136 height 78
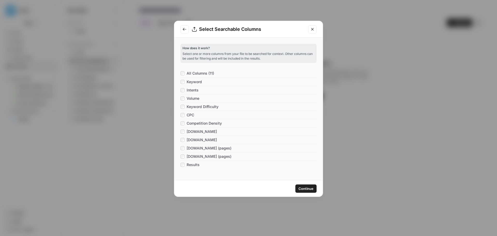
click at [311, 186] on span "Continue" at bounding box center [305, 188] width 15 height 5
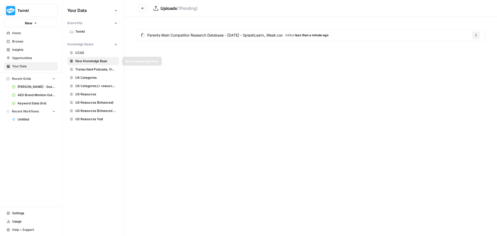
click at [75, 60] on link "New Knowledge Base" at bounding box center [93, 61] width 52 height 8
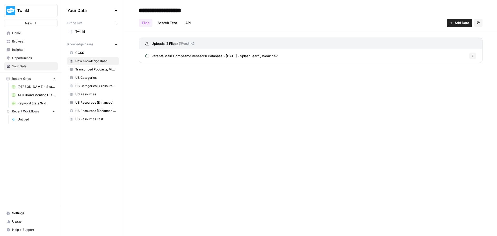
click at [476, 26] on button "Settings" at bounding box center [478, 23] width 8 height 8
click at [460, 24] on span "Add Data" at bounding box center [462, 22] width 14 height 5
click at [236, 138] on div "**********" at bounding box center [310, 118] width 373 height 236
click at [471, 53] on button "Options" at bounding box center [472, 56] width 7 height 7
drag, startPoint x: 167, startPoint y: 42, endPoint x: 32, endPoint y: 10, distance: 138.8
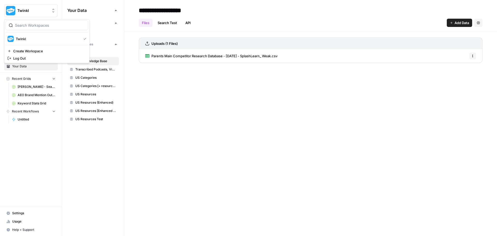
click at [32, 10] on span "Twinkl" at bounding box center [32, 10] width 31 height 5
click at [19, 146] on div "Twinkl New Home Browse Insights Opportunities Your Data Recent Grids [PERSON_NA…" at bounding box center [31, 118] width 62 height 236
click at [17, 31] on link "Home" at bounding box center [31, 33] width 54 height 8
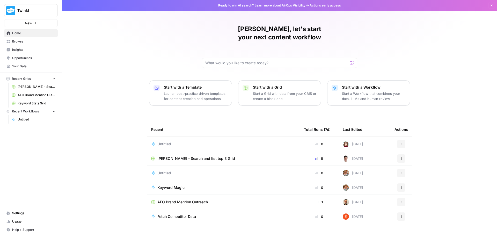
click at [347, 141] on img at bounding box center [346, 144] width 6 height 6
click at [157, 141] on span "Untitled" at bounding box center [164, 143] width 14 height 5
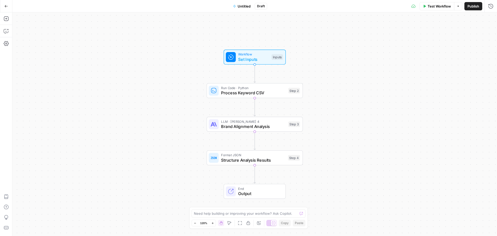
click at [269, 92] on span "Process Keyword CSV" at bounding box center [253, 93] width 65 height 6
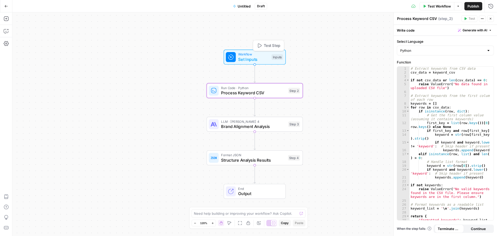
click at [254, 56] on span "Workflow" at bounding box center [253, 54] width 31 height 5
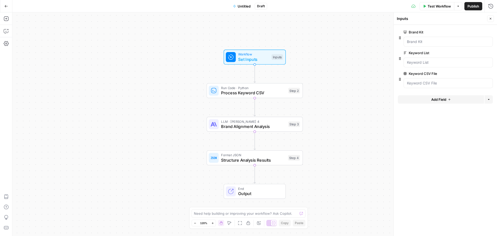
click at [425, 100] on button "Add Field" at bounding box center [441, 99] width 86 height 8
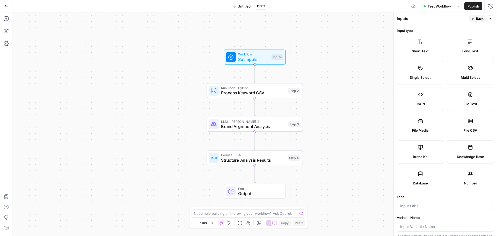
click at [453, 155] on div "Knowledge Base" at bounding box center [470, 156] width 38 height 5
click at [468, 147] on icon at bounding box center [470, 147] width 4 height 5
click at [486, 21] on div "Back Close" at bounding box center [481, 18] width 25 height 7
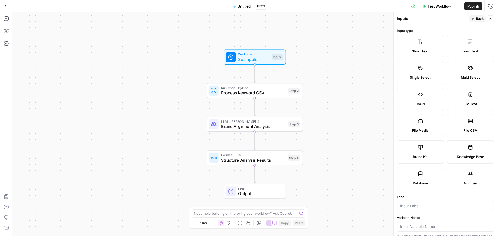
drag, startPoint x: 322, startPoint y: 180, endPoint x: 260, endPoint y: 135, distance: 75.8
click at [322, 180] on div "Workflow Set Inputs Inputs Run Code · Python Process Keyword CSV Step 2 LLM · […" at bounding box center [254, 123] width 485 height 223
click at [256, 69] on icon "Edge from start to step_2" at bounding box center [255, 73] width 2 height 18
click at [255, 70] on icon "Edge from start to step_2" at bounding box center [255, 73] width 2 height 18
click at [275, 210] on div "Need help building or improving your workflow? Ask Copilot." at bounding box center [249, 213] width 114 height 8
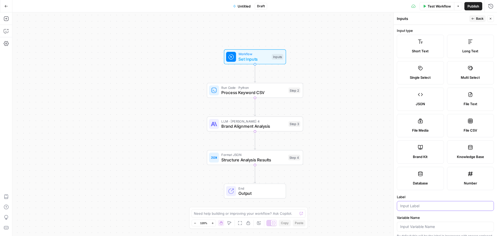
click at [410, 206] on input "Label" at bounding box center [445, 205] width 90 height 5
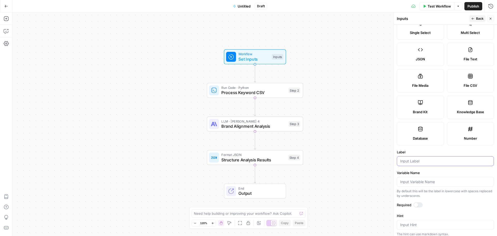
scroll to position [76, 0]
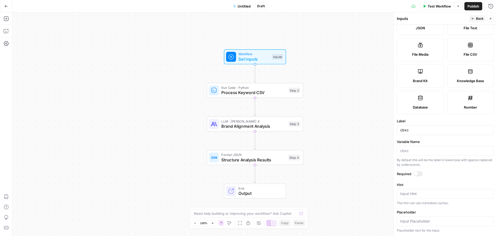
drag, startPoint x: 417, startPoint y: 123, endPoint x: 405, endPoint y: 129, distance: 13.8
click at [405, 129] on div "Label cbxc" at bounding box center [445, 126] width 97 height 17
drag, startPoint x: 416, startPoint y: 129, endPoint x: 382, endPoint y: 136, distance: 34.6
click at [382, 136] on body "Twinkl New Home Browse Insights Opportunities Your Data Recent Grids [PERSON_NA…" at bounding box center [248, 118] width 497 height 236
type input "cbx"
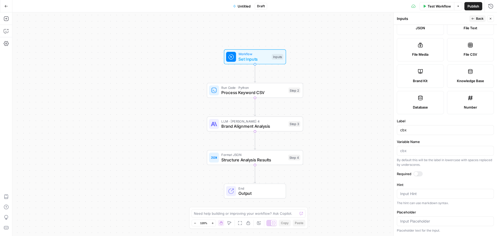
click at [471, 79] on span "Knowledge Base" at bounding box center [470, 80] width 27 height 5
click at [471, 78] on span "Knowledge Base" at bounding box center [470, 80] width 27 height 5
click at [491, 18] on icon "button" at bounding box center [490, 18] width 3 height 3
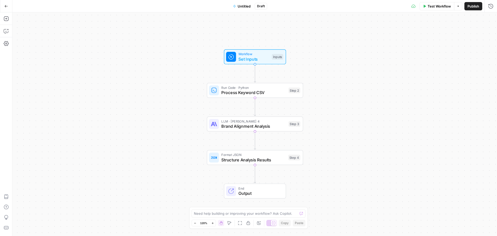
click at [274, 223] on icon at bounding box center [274, 222] width 4 height 3
click at [255, 61] on span "Set Inputs" at bounding box center [253, 59] width 31 height 6
click at [435, 64] on List "Keyword List" at bounding box center [448, 62] width 83 height 5
click at [433, 56] on div "Keyword List edit field Delete group" at bounding box center [448, 59] width 89 height 18
click at [411, 75] on label "Keyword CSV File" at bounding box center [434, 73] width 60 height 5
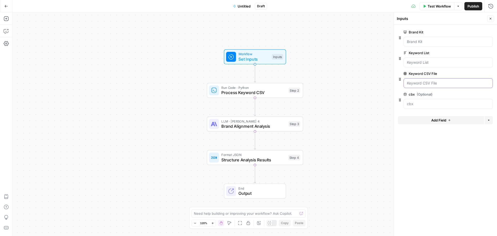
click at [411, 81] on File "Keyword CSV File" at bounding box center [448, 83] width 83 height 5
drag, startPoint x: 406, startPoint y: 72, endPoint x: 403, endPoint y: 73, distance: 2.9
click at [404, 72] on icon at bounding box center [405, 73] width 3 height 3
click at [407, 81] on File "Keyword CSV File" at bounding box center [448, 83] width 83 height 5
click at [405, 74] on icon at bounding box center [405, 73] width 3 height 3
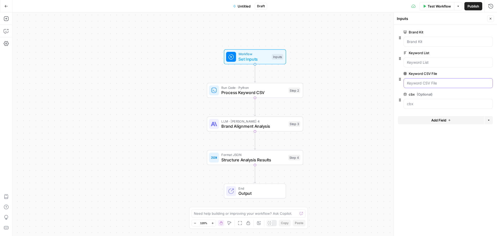
click at [407, 81] on File "Keyword CSV File" at bounding box center [448, 83] width 83 height 5
click at [408, 84] on File "Keyword CSV File" at bounding box center [448, 83] width 83 height 5
click at [473, 74] on span "edit field" at bounding box center [473, 73] width 11 height 4
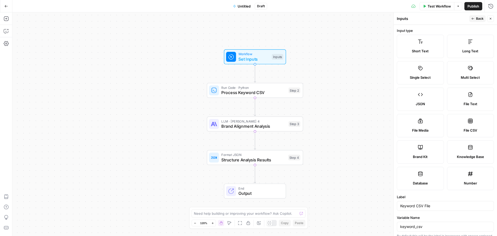
click at [454, 124] on label "File CSV" at bounding box center [470, 125] width 47 height 23
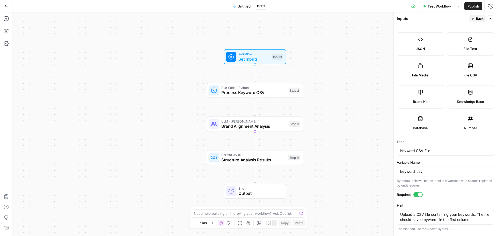
scroll to position [81, 0]
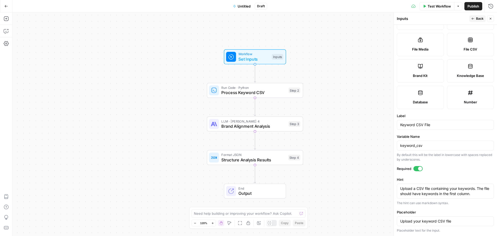
drag, startPoint x: 442, startPoint y: 224, endPoint x: 440, endPoint y: 222, distance: 2.8
click at [441, 224] on div "Upload your keyword CSV file" at bounding box center [445, 221] width 97 height 10
click at [440, 222] on input "Upload your keyword CSV file" at bounding box center [445, 220] width 90 height 5
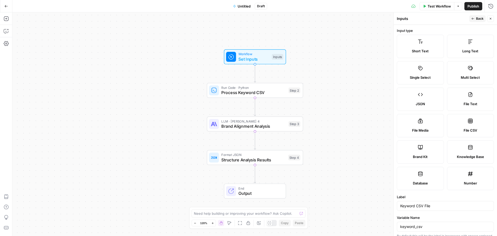
click at [487, 17] on div "Back Close" at bounding box center [481, 18] width 25 height 7
click at [489, 19] on icon "button" at bounding box center [490, 18] width 3 height 3
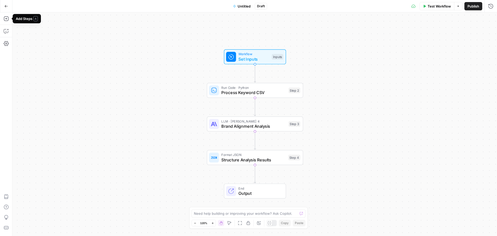
click at [5, 4] on icon "button" at bounding box center [6, 6] width 4 height 4
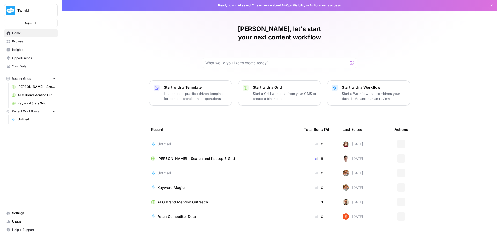
click at [163, 141] on span "Untitled" at bounding box center [164, 143] width 14 height 5
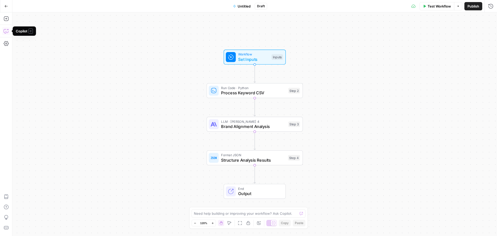
click at [4, 28] on icon "button" at bounding box center [6, 30] width 5 height 5
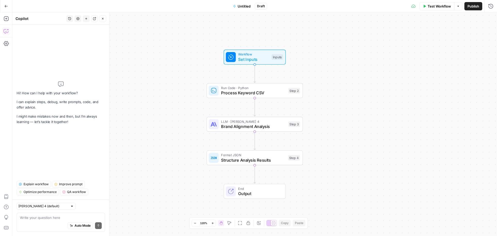
click at [35, 213] on div "Write your question here Auto Mode Send" at bounding box center [61, 222] width 89 height 19
type textarea "add knowledge base"
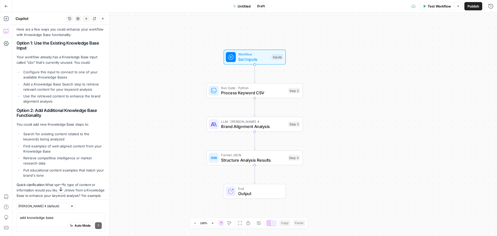
scroll to position [59, 0]
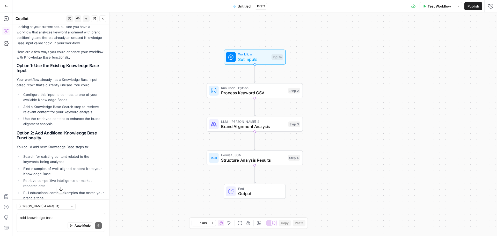
drag, startPoint x: 38, startPoint y: 58, endPoint x: 21, endPoint y: 84, distance: 32.0
click at [21, 85] on p "Your workflow already has a Knowledge Base input called "cbx" that's currently …" at bounding box center [61, 82] width 89 height 11
copy li "Add a Knowledge Base Search step"
drag, startPoint x: 23, startPoint y: 107, endPoint x: 80, endPoint y: 108, distance: 56.4
click at [80, 108] on li "Add a Knowledge Base Search step to retrieve relevant content for your keyword …" at bounding box center [63, 109] width 83 height 10
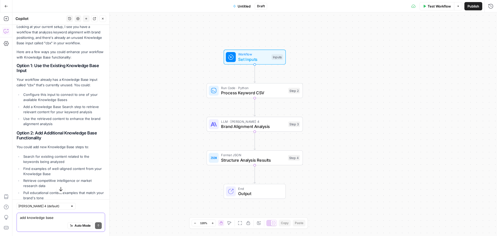
click at [28, 218] on textarea "add knowledge base" at bounding box center [61, 217] width 82 height 5
paste textarea "Add a Knowledge Base Search step"
type textarea "Add a Knowledge Base Search step"
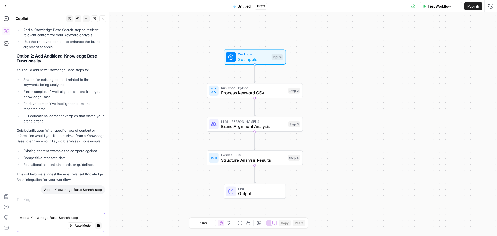
scroll to position [141, 0]
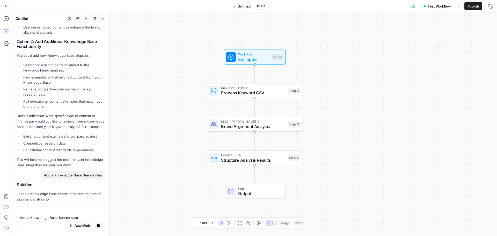
click at [240, 4] on span "Untitled" at bounding box center [244, 6] width 13 height 5
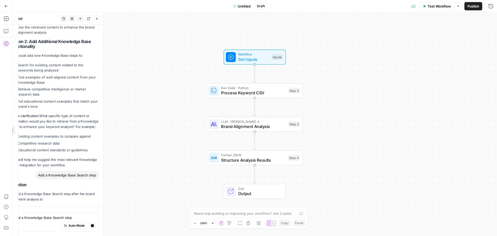
click at [240, 4] on span "Untitled" at bounding box center [244, 6] width 13 height 5
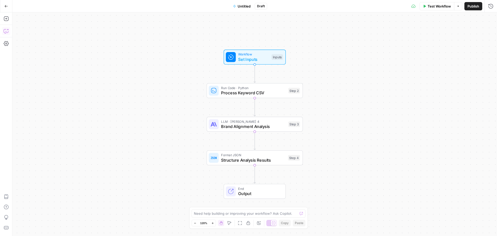
click at [4, 31] on icon "button" at bounding box center [6, 30] width 5 height 5
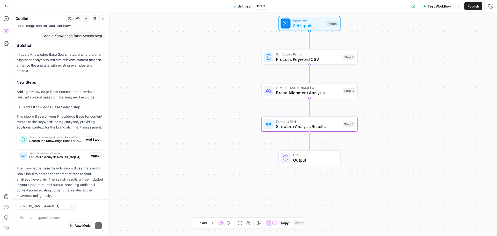
scroll to position [307, 0]
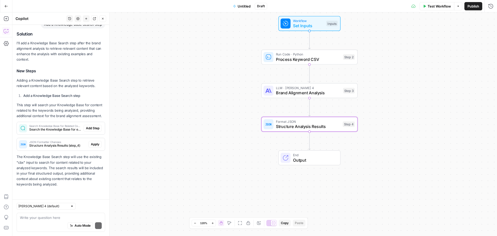
click at [89, 141] on button "Apply" at bounding box center [95, 144] width 13 height 7
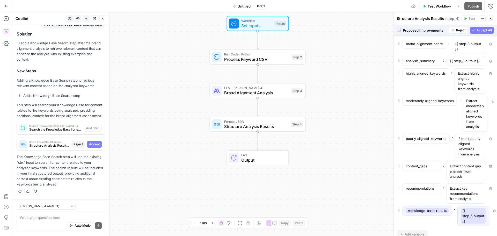
click at [243, 54] on span "Run Code · Python" at bounding box center [256, 54] width 65 height 5
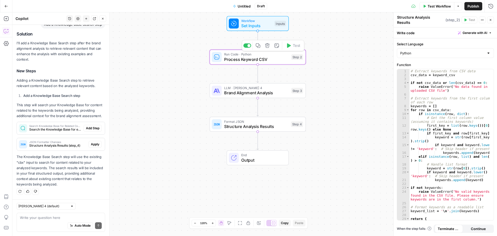
type textarea "Process Keyword CSV"
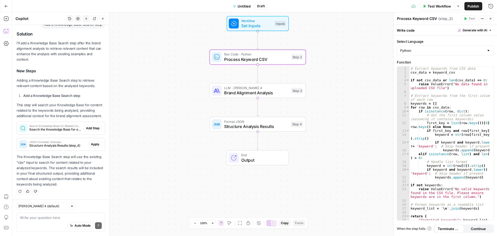
click at [57, 166] on p "The Knowledge Base Search step will use the existing "cbx" input to search for …" at bounding box center [61, 170] width 89 height 33
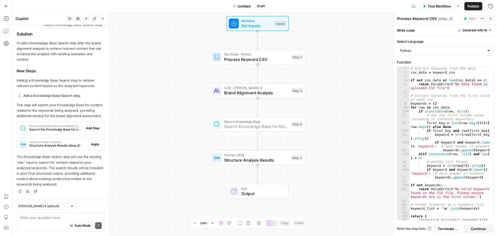
click at [92, 127] on span "Add Step" at bounding box center [92, 128] width 13 height 5
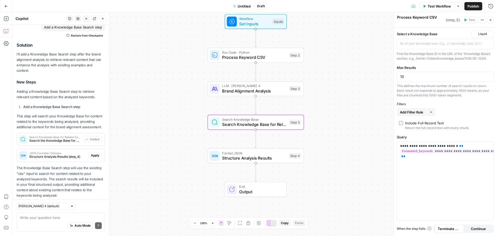
type textarea "Search Knowledge Base for Related Content"
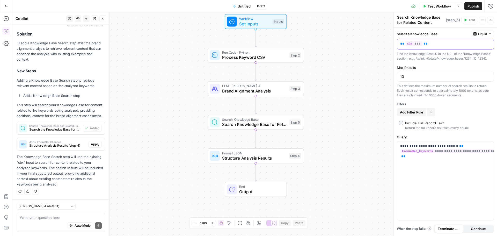
click at [431, 41] on div "** *** **" at bounding box center [441, 44] width 88 height 10
click at [487, 31] on button "Liquid" at bounding box center [482, 34] width 23 height 7
click at [461, 46] on span "Static" at bounding box center [470, 44] width 33 height 5
click at [458, 45] on input "Select a Knowledge Base" at bounding box center [442, 43] width 84 height 5
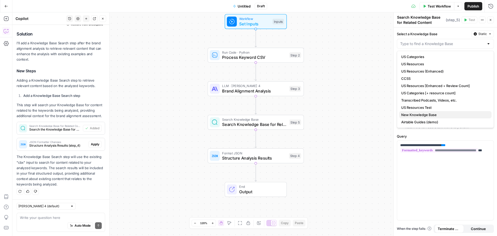
click at [428, 115] on span "New Knowledge Base" at bounding box center [444, 114] width 86 height 5
type input "New Knowledge Base"
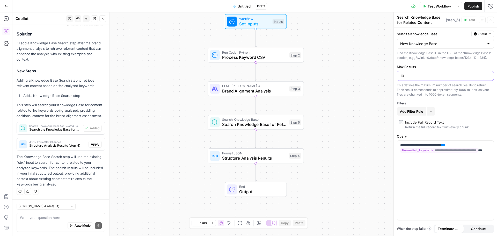
drag, startPoint x: 417, startPoint y: 75, endPoint x: 368, endPoint y: 74, distance: 48.9
click at [368, 74] on body "Twinkl New Home Browse Insights Opportunities Your Data Recent Grids Kevan - Se…" at bounding box center [248, 118] width 497 height 236
click at [364, 134] on div "Workflow Set Inputs Inputs Run Code · Python Process Keyword CSV Step 2 LLM · C…" at bounding box center [254, 123] width 485 height 223
click at [290, 57] on div "Step 2" at bounding box center [295, 55] width 12 height 6
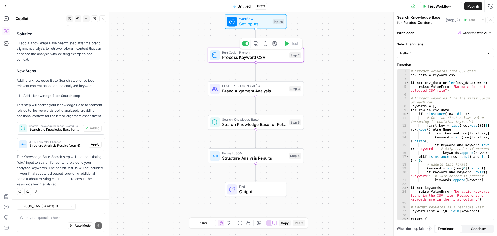
type textarea "Process Keyword CSV"
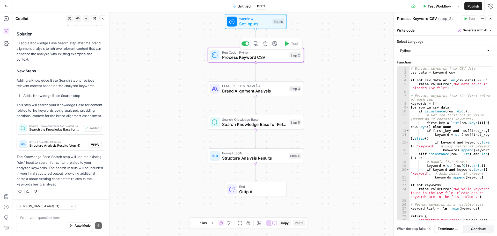
click at [265, 42] on icon "button" at bounding box center [265, 43] width 5 height 5
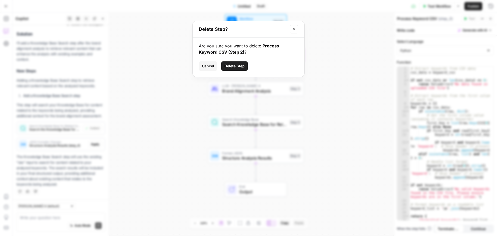
click at [229, 67] on span "Delete Step" at bounding box center [234, 65] width 20 height 5
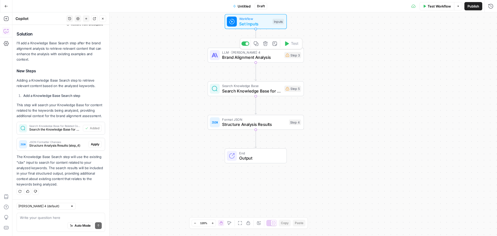
click at [239, 58] on span "Brand Alignment Analysis" at bounding box center [252, 57] width 60 height 6
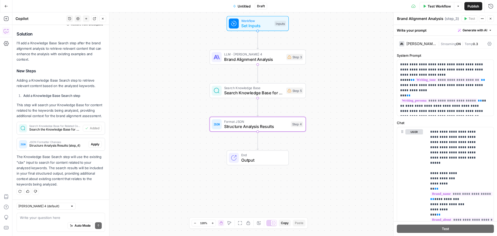
click at [91, 144] on span "Apply" at bounding box center [95, 144] width 9 height 5
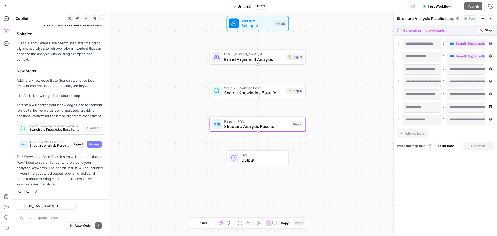
scroll to position [307, 0]
click at [251, 28] on span "Set Inputs" at bounding box center [256, 26] width 31 height 6
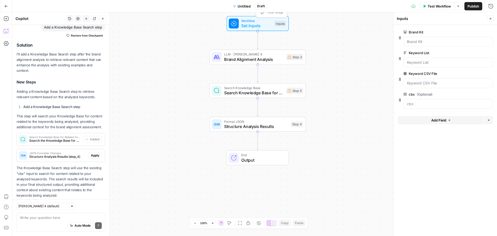
scroll to position [323, 0]
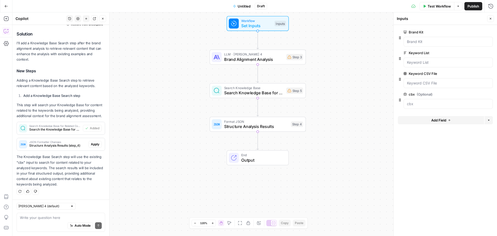
click at [491, 53] on icon "button" at bounding box center [489, 53] width 3 height 3
click at [489, 74] on icon "button" at bounding box center [489, 73] width 3 height 3
click at [183, 118] on div "Workflow Set Inputs Inputs LLM · Claude Sonnet 4 Brand Alignment Analysis Step …" at bounding box center [254, 123] width 485 height 223
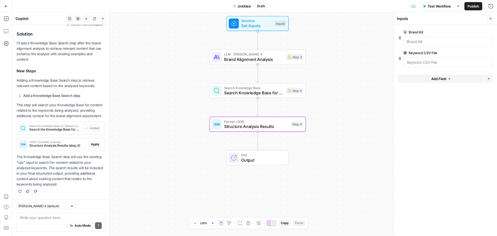
click at [91, 145] on span "Apply" at bounding box center [95, 144] width 9 height 5
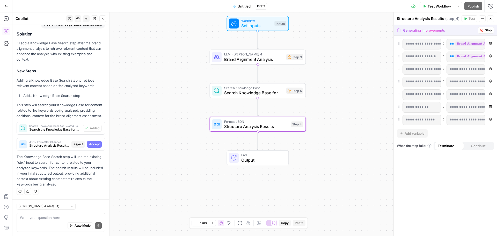
scroll to position [307, 0]
click at [89, 145] on span "Accept" at bounding box center [94, 144] width 11 height 5
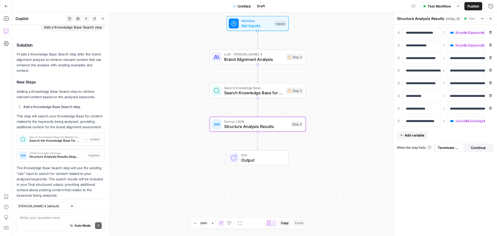
scroll to position [323, 0]
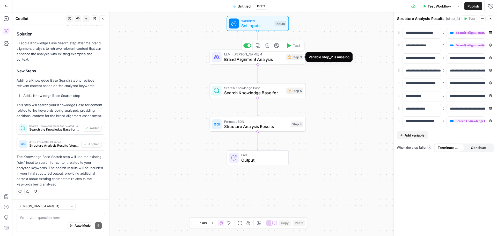
click at [300, 59] on div "Step 3" at bounding box center [294, 57] width 17 height 6
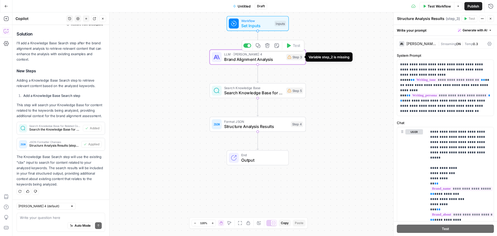
type textarea "Brand Alignment Analysis"
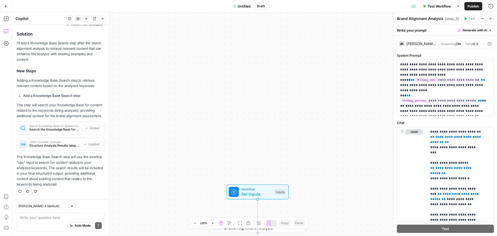
scroll to position [194, 0]
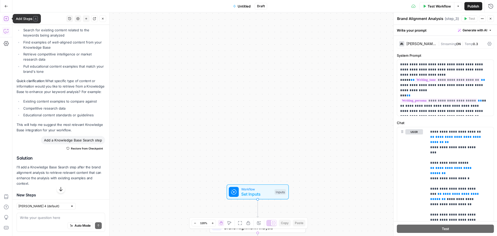
click at [7, 18] on icon "button" at bounding box center [6, 18] width 5 height 5
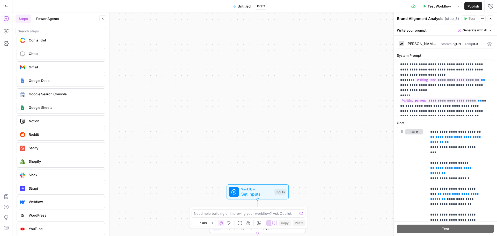
scroll to position [930, 0]
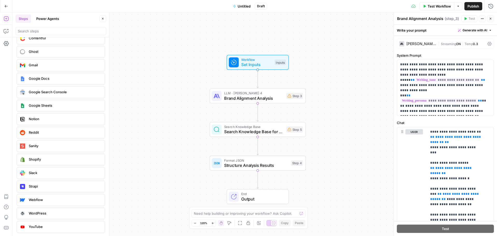
click at [267, 60] on span "Workflow" at bounding box center [256, 59] width 31 height 5
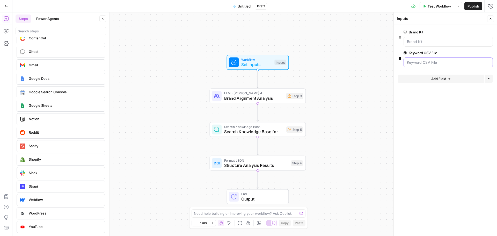
click at [412, 62] on File "Keyword CSV File" at bounding box center [448, 62] width 83 height 5
click at [412, 63] on File "Keyword CSV File" at bounding box center [448, 62] width 83 height 5
click at [101, 14] on header "Steps Power Agents Close" at bounding box center [60, 24] width 97 height 25
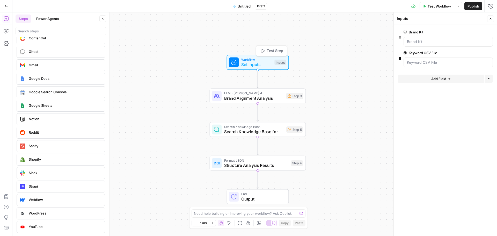
click at [246, 67] on span "Set Inputs" at bounding box center [256, 64] width 31 height 6
click at [414, 43] on Kit "Brand Kit" at bounding box center [448, 41] width 83 height 5
click at [469, 32] on span "edit field" at bounding box center [473, 32] width 11 height 4
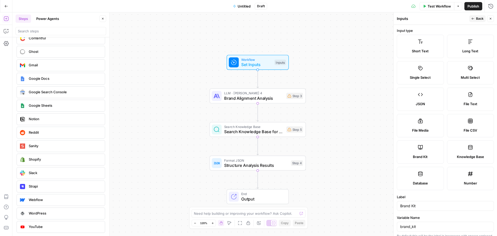
click at [477, 22] on button "Back" at bounding box center [477, 18] width 16 height 7
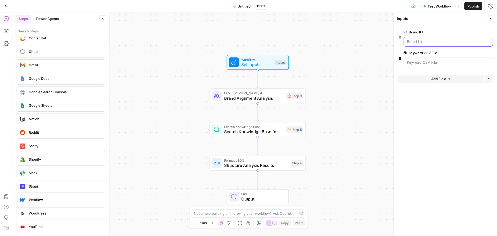
click at [431, 44] on Kit "Brand Kit" at bounding box center [448, 41] width 83 height 5
click at [431, 43] on Kit "Brand Kit" at bounding box center [448, 41] width 83 height 5
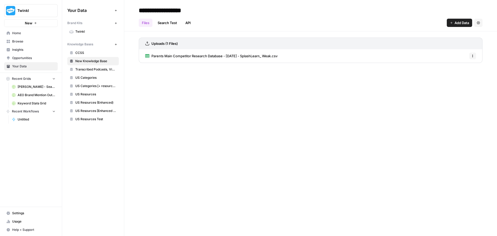
click at [19, 35] on span "Home" at bounding box center [33, 33] width 43 height 5
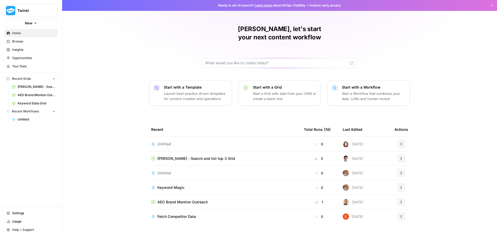
click at [221, 141] on div "Untitled" at bounding box center [223, 143] width 144 height 5
click at [221, 134] on div "Ready to win AI search? Learn more about AirOps Visibility Actions early access…" at bounding box center [279, 118] width 435 height 236
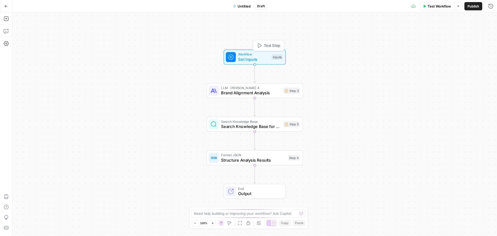
click at [252, 60] on span "Set Inputs" at bounding box center [253, 59] width 31 height 6
click at [260, 58] on span "Set Inputs" at bounding box center [253, 59] width 31 height 6
click at [260, 57] on span "Set Inputs" at bounding box center [253, 59] width 31 height 6
click at [474, 32] on span "edit field" at bounding box center [473, 32] width 11 height 4
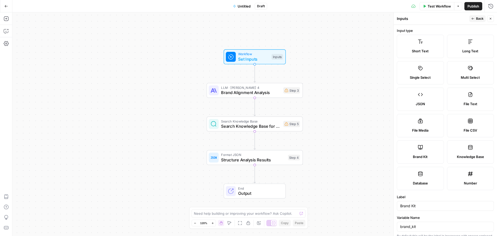
click at [422, 153] on label "Brand Kit" at bounding box center [420, 151] width 47 height 23
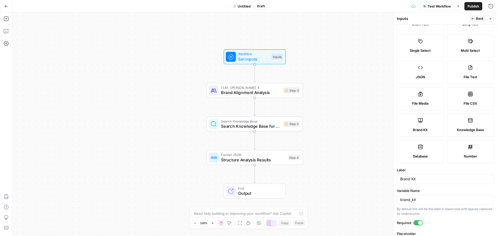
scroll to position [48, 0]
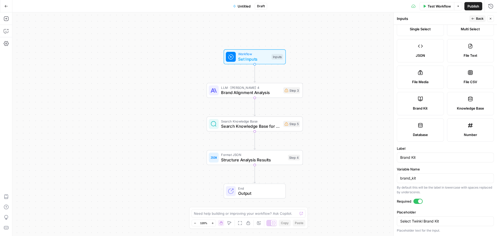
drag, startPoint x: 471, startPoint y: 18, endPoint x: 467, endPoint y: 21, distance: 5.6
click at [471, 18] on icon "button" at bounding box center [472, 18] width 3 height 3
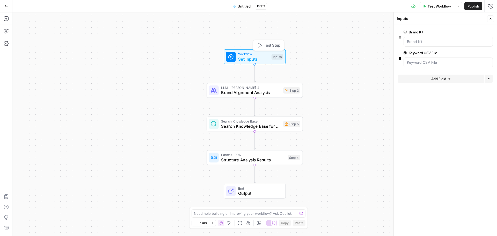
click at [268, 61] on span "Set Inputs" at bounding box center [253, 59] width 31 height 6
click at [434, 5] on span "Test Workflow" at bounding box center [439, 6] width 23 height 5
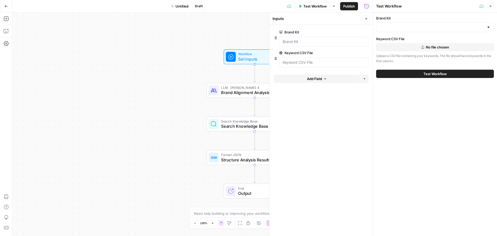
click at [383, 35] on div "Brand Kit Keyword CSV File No file chosen Upload a CSV file containing your key…" at bounding box center [435, 40] width 118 height 48
drag, startPoint x: 383, startPoint y: 21, endPoint x: 383, endPoint y: 27, distance: 5.7
click at [383, 21] on div "Brand Kit" at bounding box center [435, 24] width 118 height 17
click at [383, 27] on input "Brand Kit" at bounding box center [432, 27] width 105 height 5
click at [396, 39] on span "Twinkl" at bounding box center [434, 40] width 107 height 5
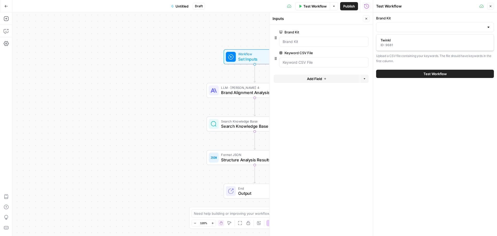
type input "Twinkl"
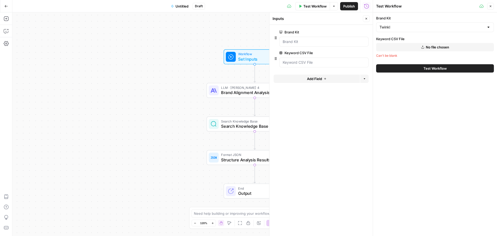
click at [398, 66] on button "Test Workflow" at bounding box center [435, 68] width 118 height 8
click at [451, 71] on button "Test Workflow" at bounding box center [435, 68] width 118 height 8
click at [422, 43] on button "No file chosen" at bounding box center [435, 47] width 118 height 8
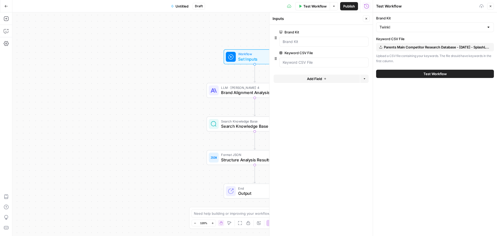
click at [422, 76] on button "Test Workflow" at bounding box center [435, 74] width 118 height 8
click at [422, 75] on button "Test Workflow" at bounding box center [435, 74] width 118 height 8
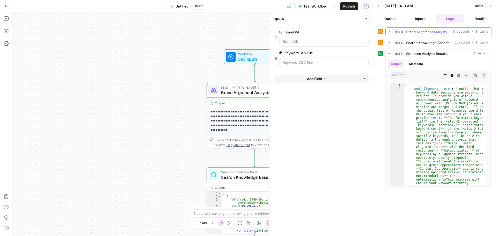
click at [418, 32] on span "Brand Alignment Analysis" at bounding box center [426, 31] width 41 height 5
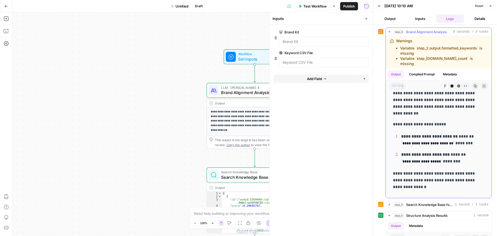
scroll to position [52, 0]
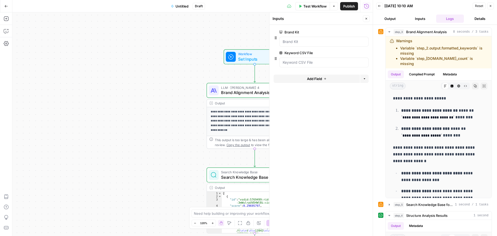
click at [379, 8] on button "Back" at bounding box center [379, 6] width 7 height 7
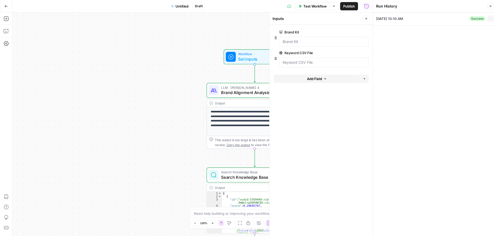
type input "Twinkl"
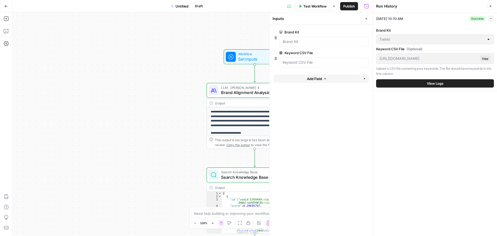
click at [126, 123] on div "**********" at bounding box center [192, 123] width 360 height 223
click at [365, 20] on icon "button" at bounding box center [366, 18] width 3 height 3
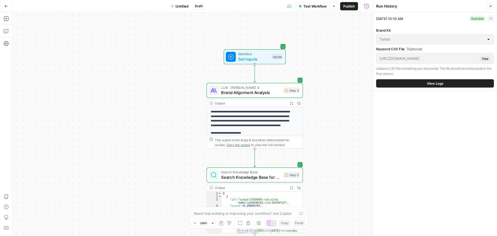
click at [489, 8] on button "Close" at bounding box center [490, 6] width 7 height 7
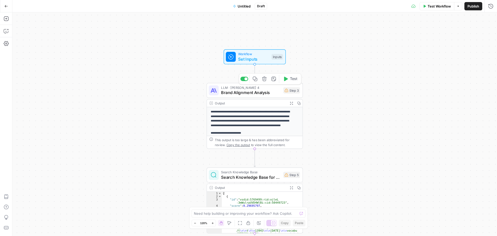
click at [271, 95] on span "Brand Alignment Analysis" at bounding box center [251, 92] width 60 height 6
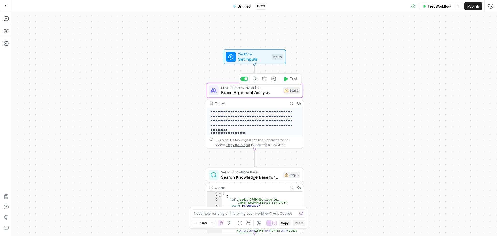
click at [289, 90] on div "Step 3" at bounding box center [291, 90] width 17 height 6
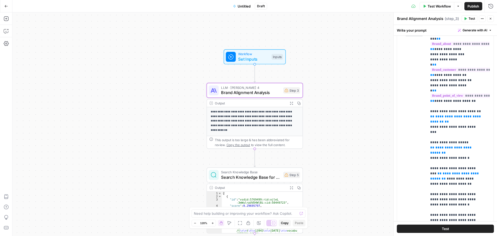
scroll to position [104, 0]
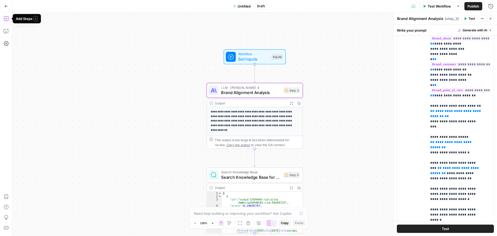
click at [8, 21] on icon "button" at bounding box center [6, 18] width 5 height 5
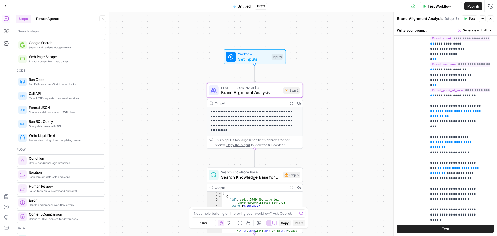
scroll to position [52, 0]
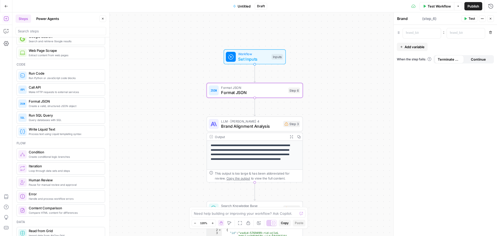
type textarea "Format JSON"
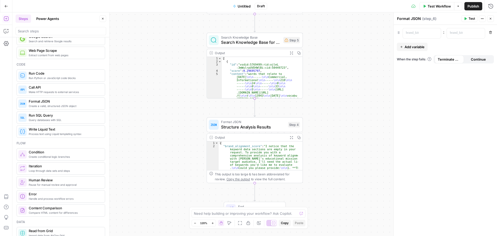
scroll to position [16, 0]
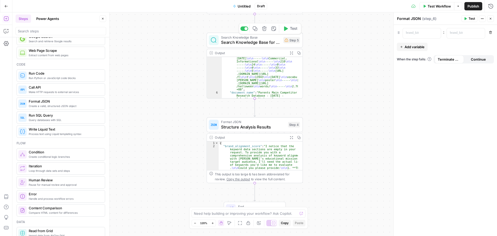
click at [237, 43] on span "Search Knowledge Base for Related Content" at bounding box center [251, 42] width 60 height 6
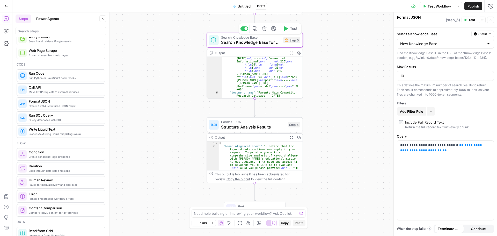
type textarea "Search Knowledge Base for Related Content"
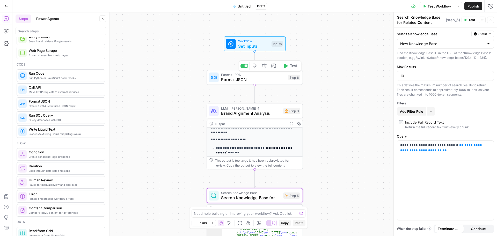
scroll to position [26, 0]
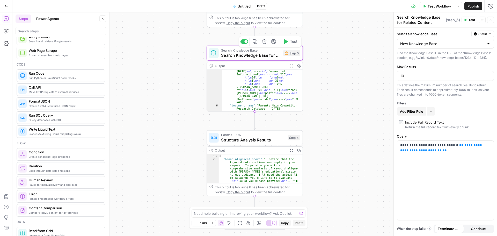
click at [264, 39] on icon "button" at bounding box center [264, 41] width 4 height 4
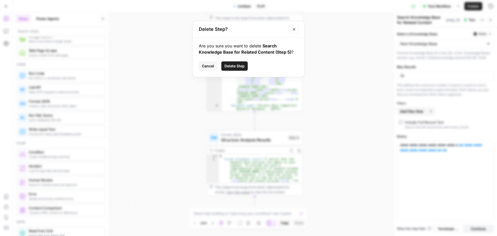
click at [240, 64] on span "Delete Step" at bounding box center [234, 65] width 20 height 5
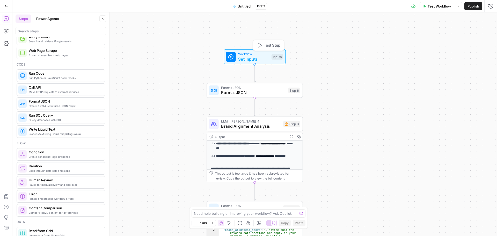
click at [247, 56] on span "Set Inputs" at bounding box center [253, 59] width 31 height 6
click at [423, 61] on File "Keyword CSV File" at bounding box center [448, 62] width 83 height 5
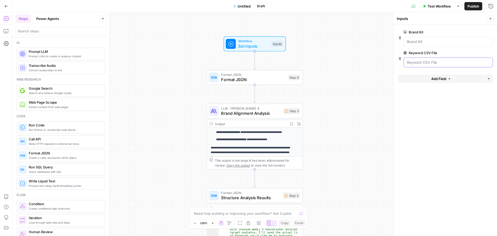
scroll to position [87, 0]
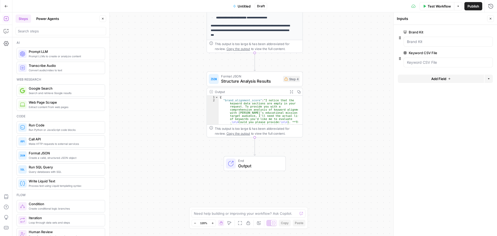
click at [425, 6] on icon "button" at bounding box center [425, 6] width 2 height 3
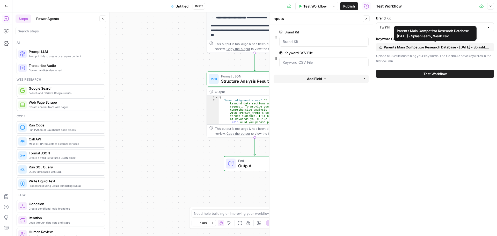
click at [417, 46] on span "Parents Main Competitor Research Database - [DATE] - SplashLearn_ Weak.csv" at bounding box center [437, 47] width 107 height 5
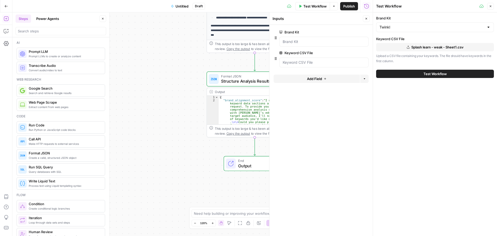
click at [441, 71] on button "Test Workflow" at bounding box center [435, 74] width 118 height 8
